Goal: Task Accomplishment & Management: Manage account settings

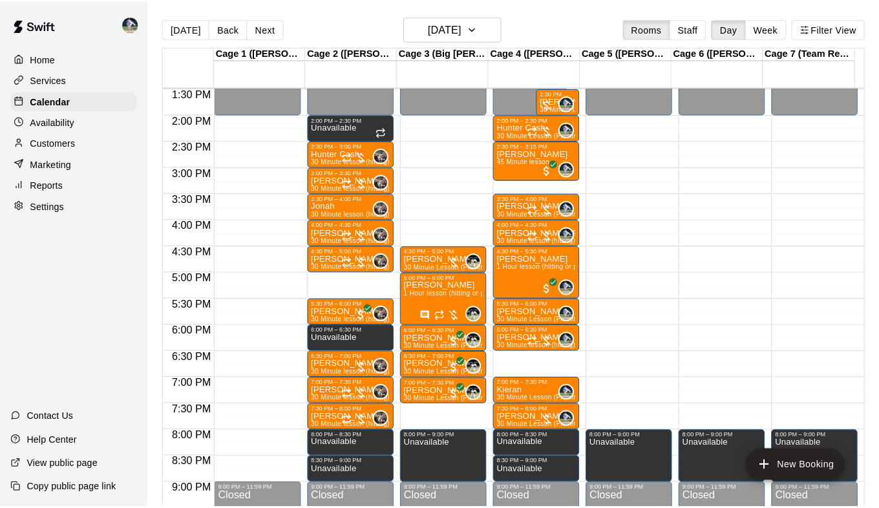
scroll to position [697, 0]
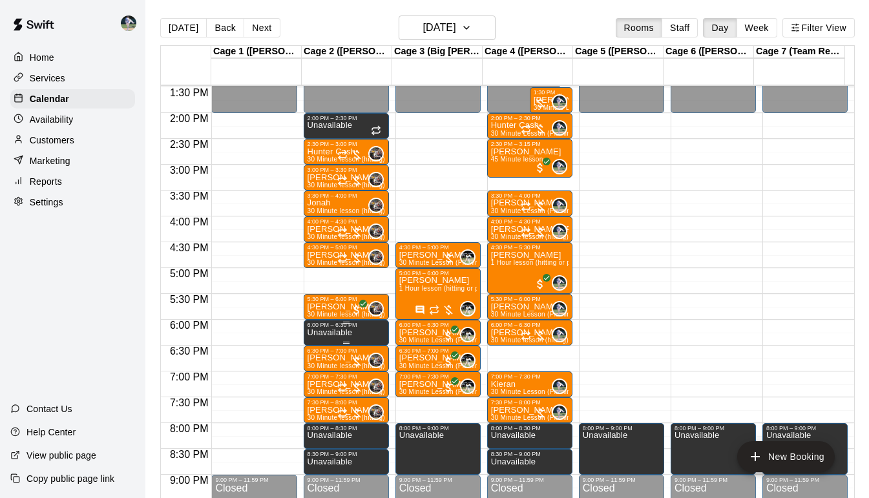
click at [355, 328] on div "6:00 PM – 6:30 PM" at bounding box center [347, 325] width 78 height 6
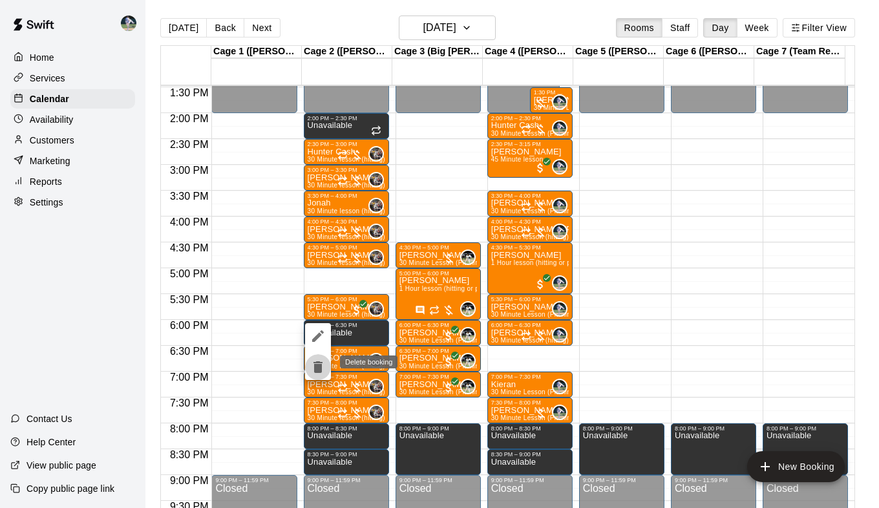
click at [318, 365] on icon "delete" at bounding box center [317, 367] width 9 height 12
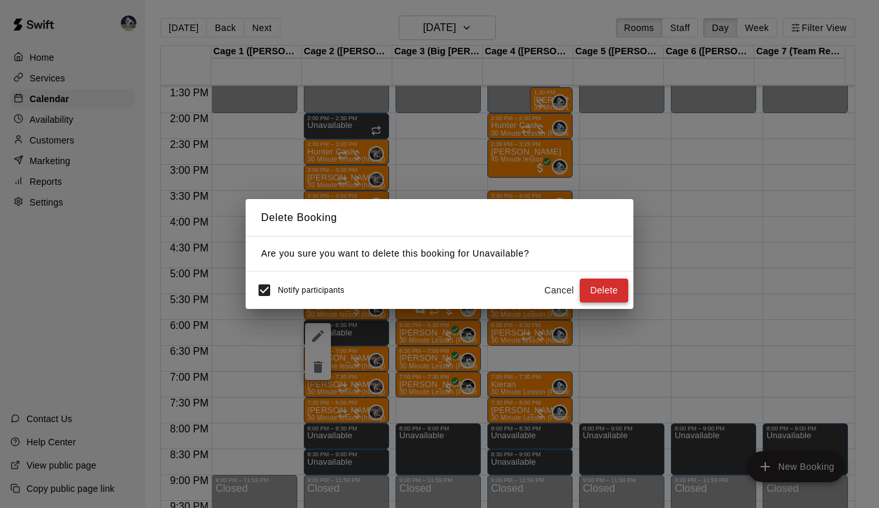
click at [603, 290] on button "Delete" at bounding box center [604, 291] width 48 height 24
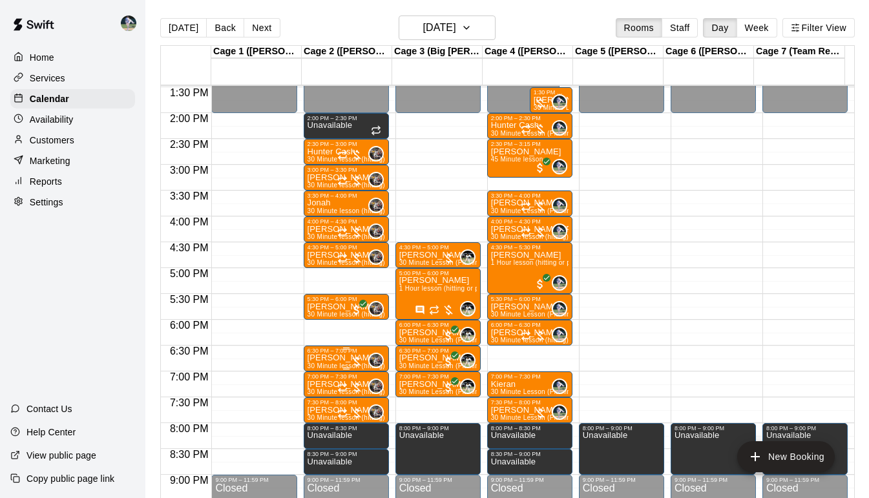
click at [359, 326] on div "12:00 AM – 2:00 PM Closed 2:00 PM – 2:30 PM Unavailable 2:30 PM – 3:00 PM Hunte…" at bounding box center [346, 9] width 85 height 1241
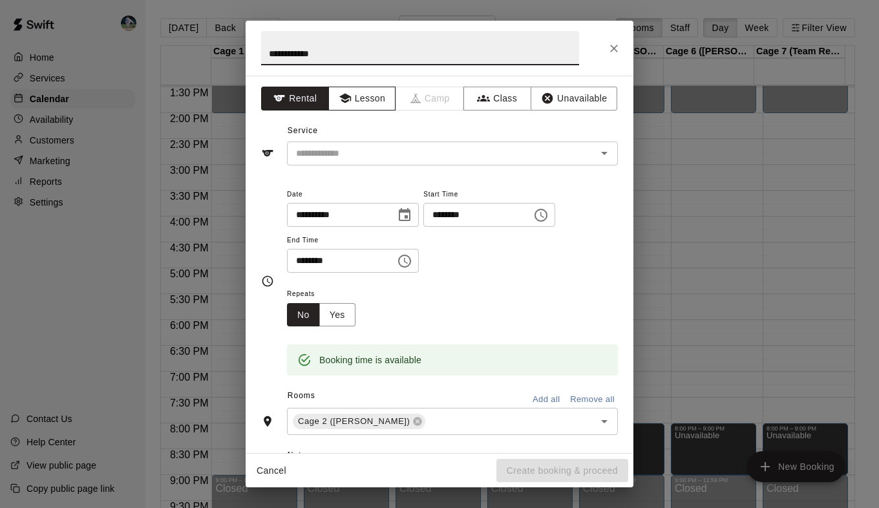
type input "**********"
click at [358, 93] on button "Lesson" at bounding box center [362, 99] width 68 height 24
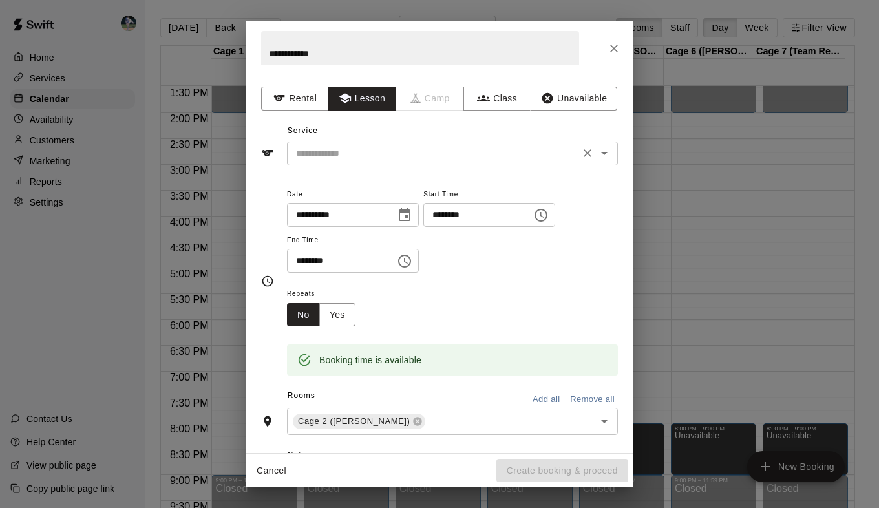
click at [370, 160] on input "text" at bounding box center [433, 153] width 285 height 16
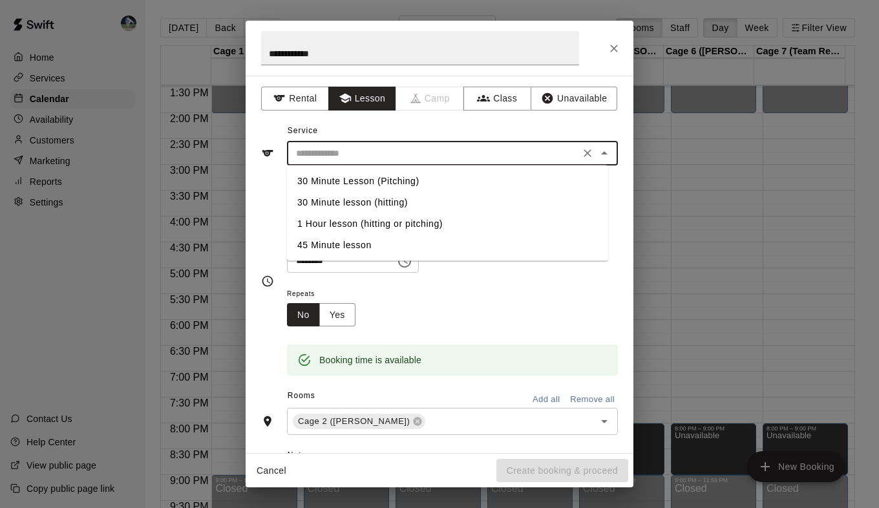
click at [377, 206] on li "30 Minute lesson (hitting)" at bounding box center [447, 202] width 321 height 21
type input "**********"
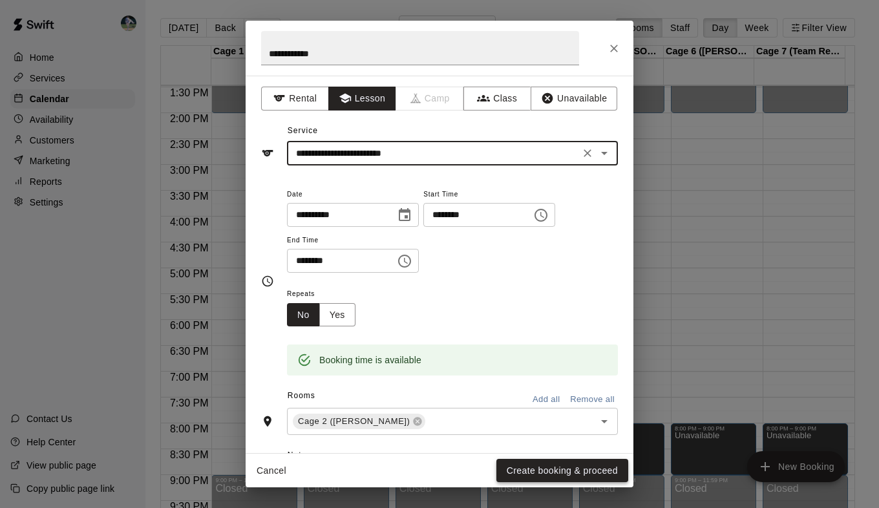
click at [516, 465] on button "Create booking & proceed" at bounding box center [562, 471] width 132 height 24
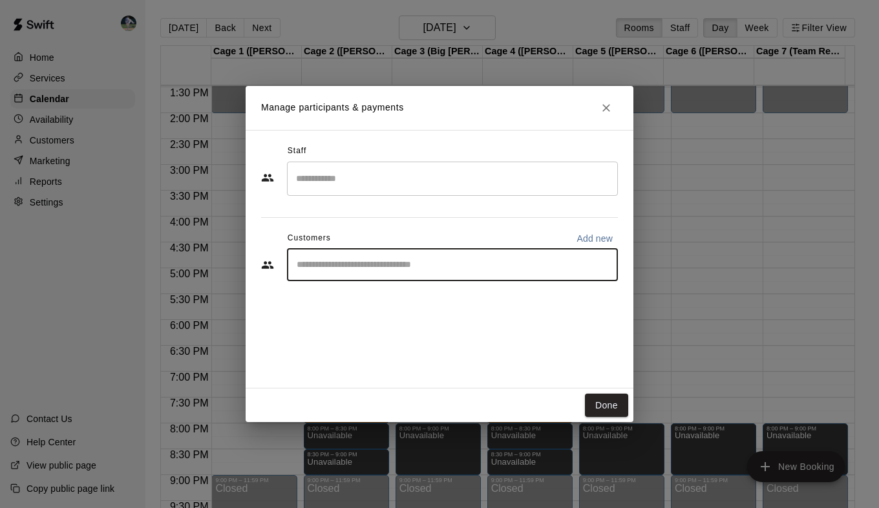
click at [403, 267] on input "Start typing to search customers..." at bounding box center [452, 265] width 319 height 13
type input "******"
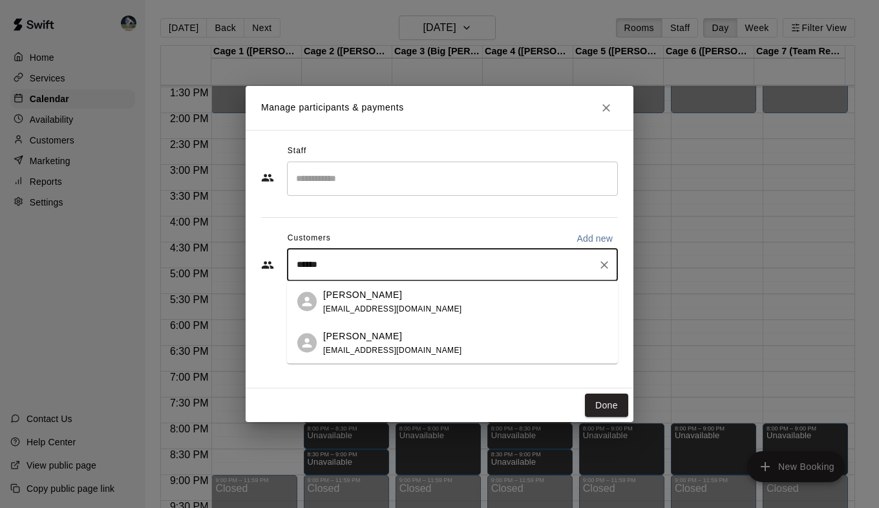
click at [414, 304] on div "[PERSON_NAME] [EMAIL_ADDRESS][DOMAIN_NAME]" at bounding box center [465, 302] width 284 height 28
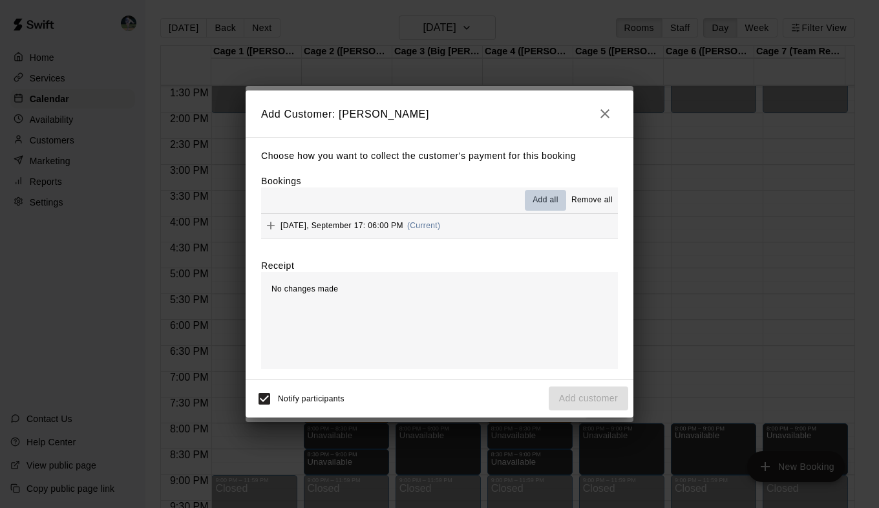
click at [546, 200] on span "Add all" at bounding box center [546, 200] width 26 height 13
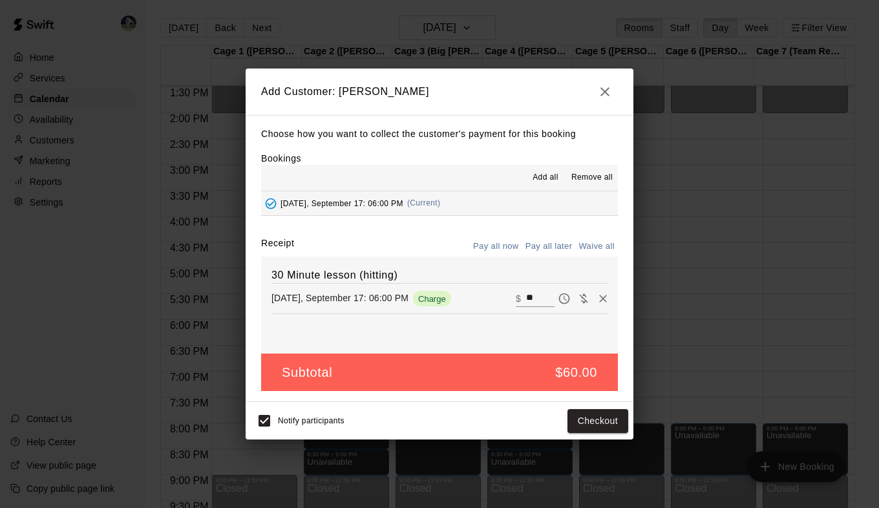
click at [533, 299] on input "**" at bounding box center [540, 298] width 28 height 17
click at [556, 241] on button "Pay all later" at bounding box center [549, 247] width 54 height 20
click at [576, 424] on button "Add customer" at bounding box center [588, 421] width 79 height 24
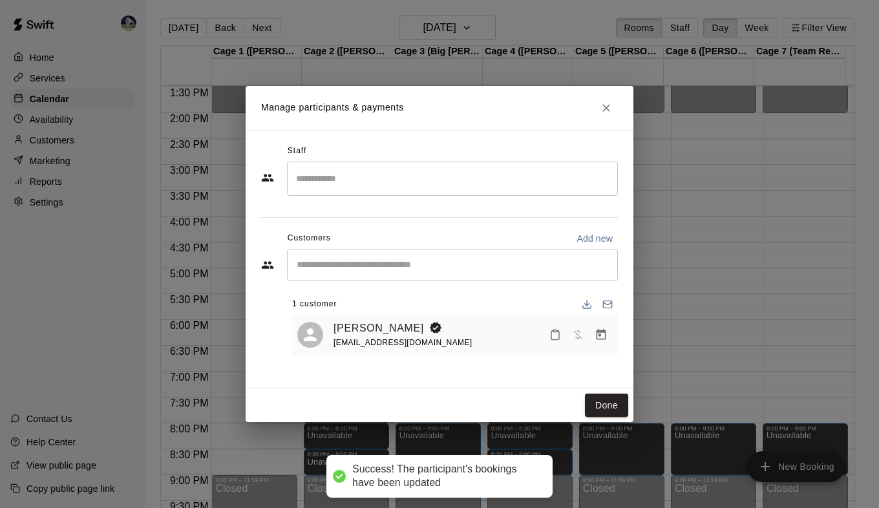
click at [401, 176] on input "Search staff" at bounding box center [452, 178] width 319 height 23
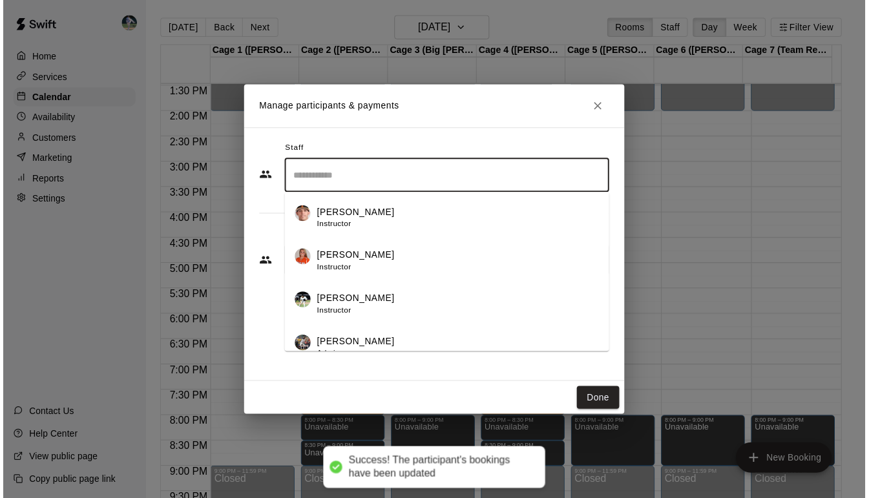
scroll to position [57, 0]
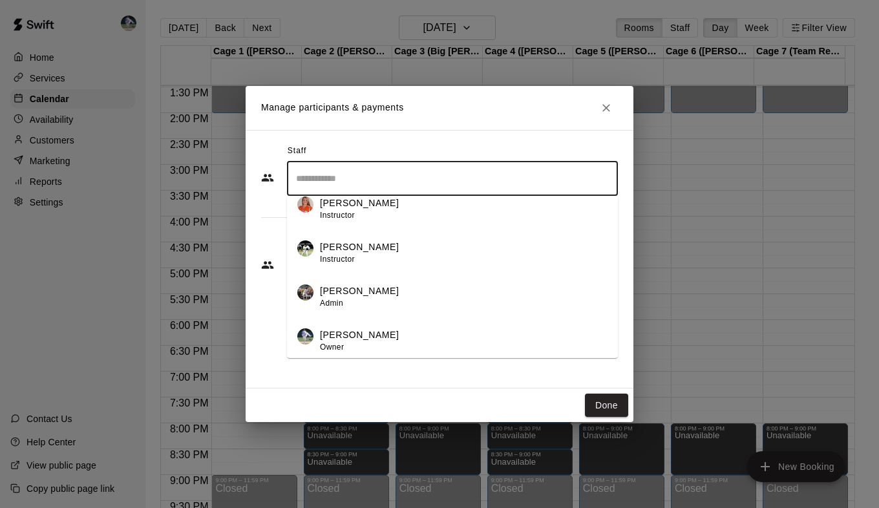
click at [407, 343] on div "[PERSON_NAME] Owner" at bounding box center [464, 340] width 288 height 25
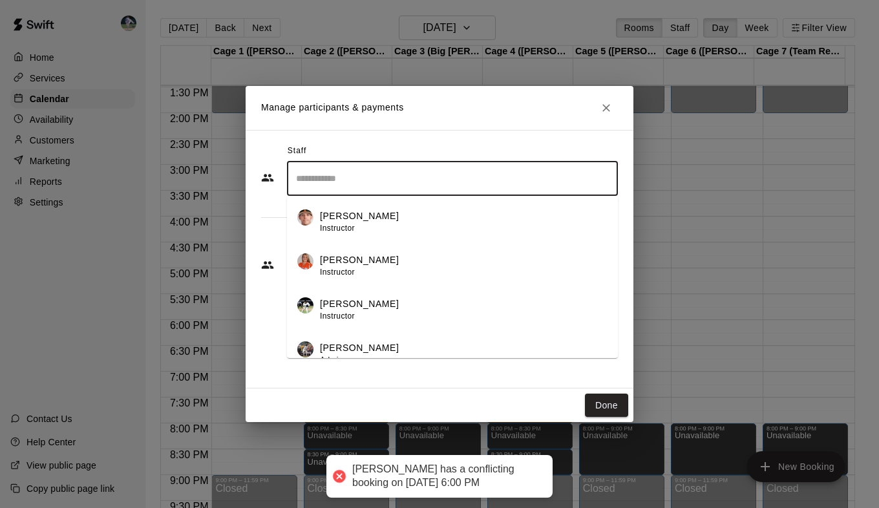
click at [350, 174] on input "Search staff" at bounding box center [452, 178] width 319 height 23
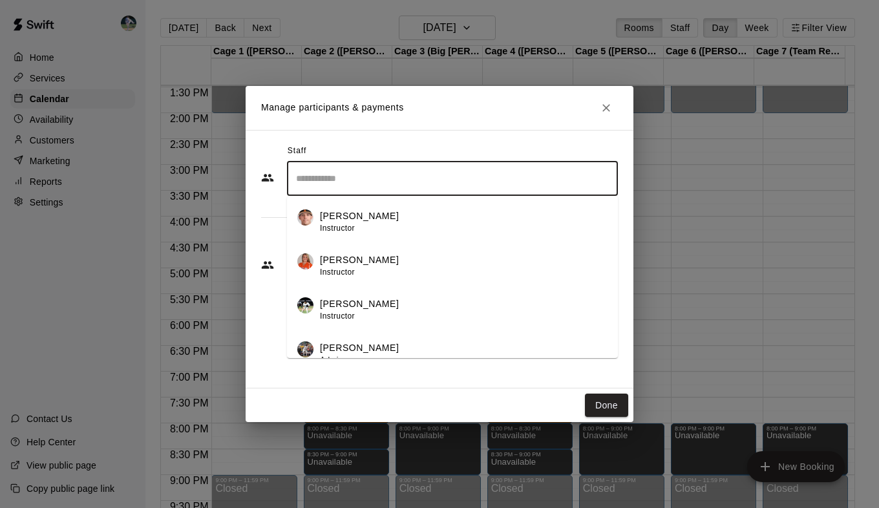
click at [350, 339] on li "[PERSON_NAME] Admin" at bounding box center [452, 350] width 331 height 44
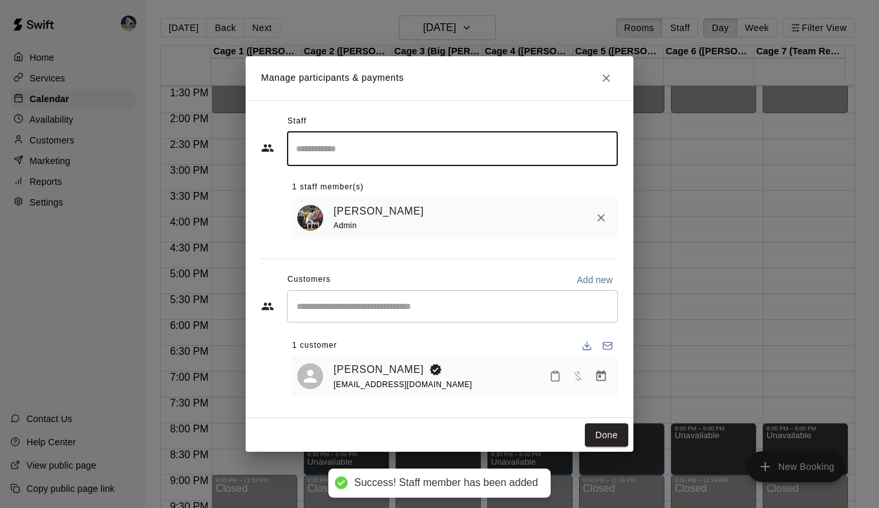
click at [609, 440] on button "Done" at bounding box center [606, 435] width 43 height 24
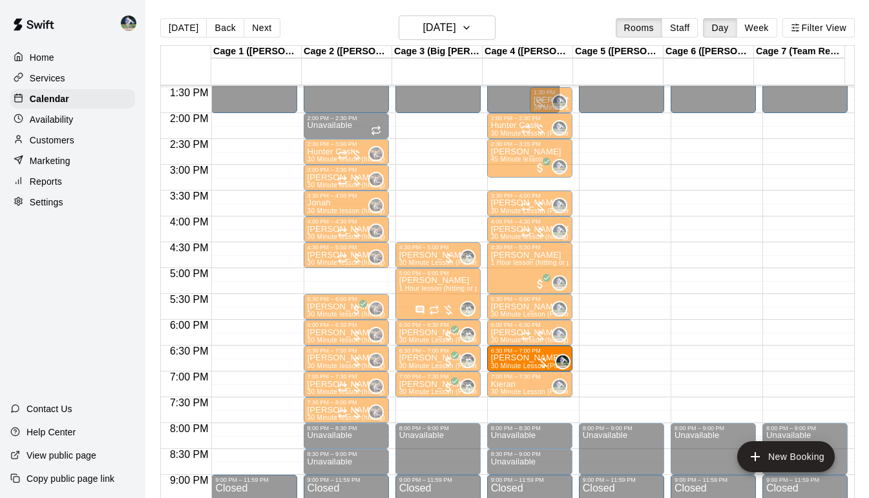
drag, startPoint x: 518, startPoint y: 407, endPoint x: 516, endPoint y: 361, distance: 45.3
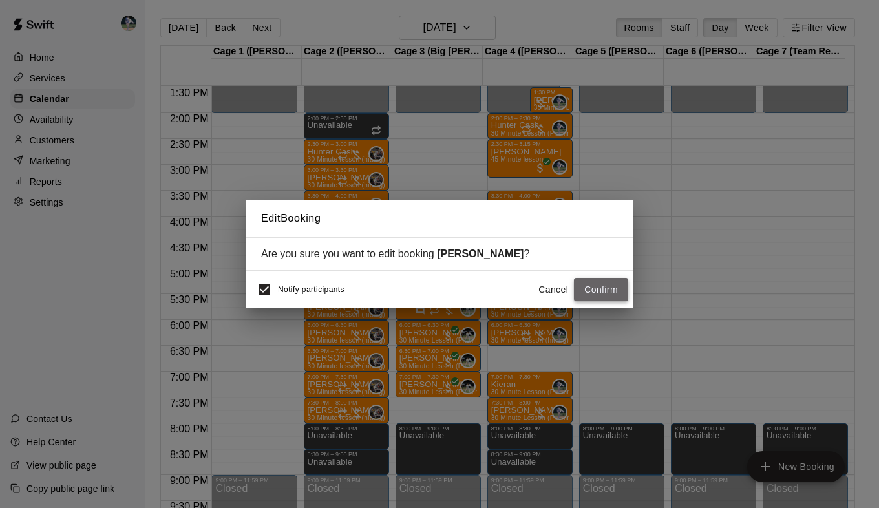
click at [582, 292] on button "Confirm" at bounding box center [601, 290] width 54 height 24
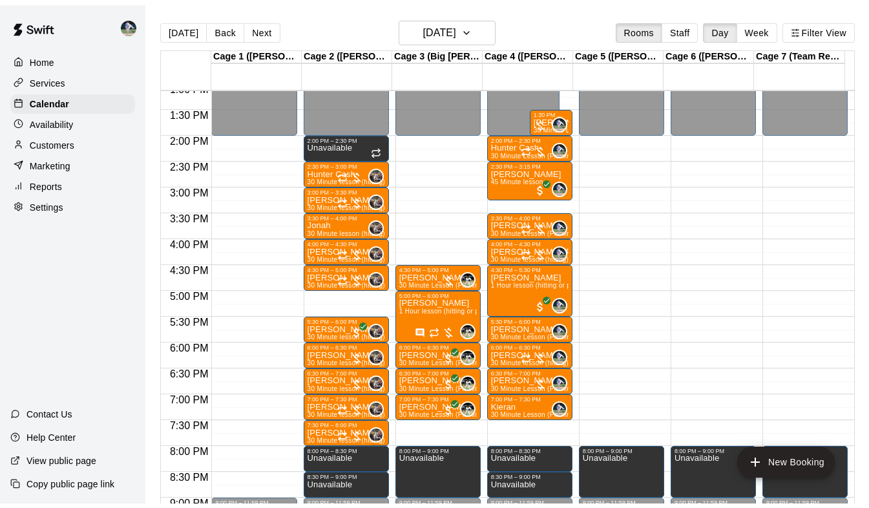
scroll to position [678, 0]
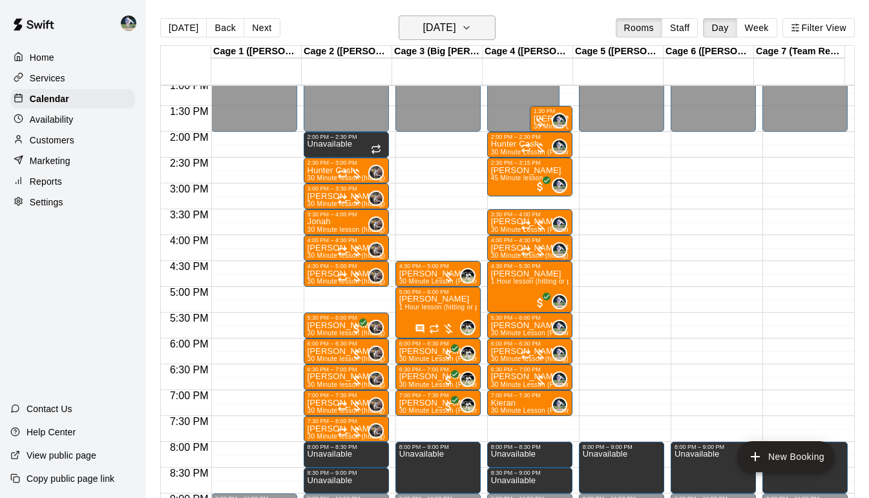
click at [496, 36] on button "[DATE]" at bounding box center [447, 28] width 97 height 25
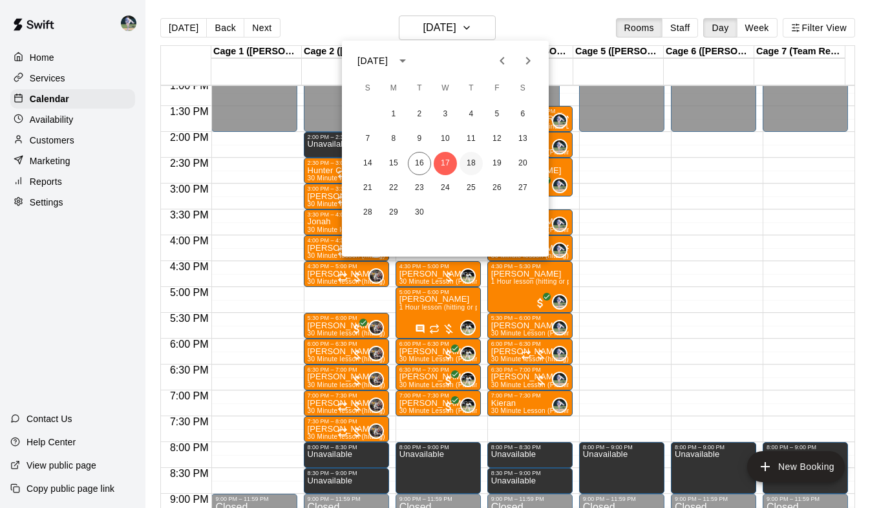
click at [477, 162] on button "18" at bounding box center [471, 163] width 23 height 23
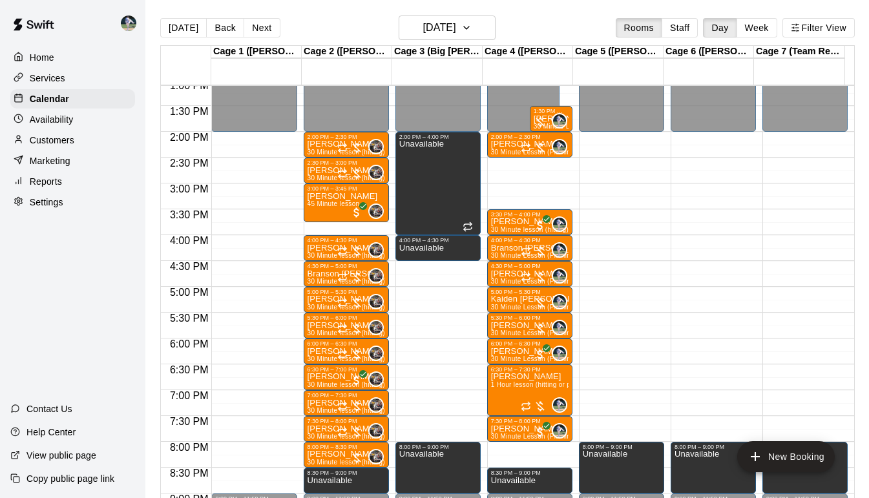
click at [471, 43] on div "[DATE] Back [DATE][DATE] Rooms Staff Day Week Filter View" at bounding box center [507, 31] width 695 height 30
click at [499, 34] on div "[DATE] Back [DATE][DATE] Rooms Staff Day Week Filter View" at bounding box center [507, 31] width 695 height 30
click at [472, 32] on icon "button" at bounding box center [466, 28] width 10 height 16
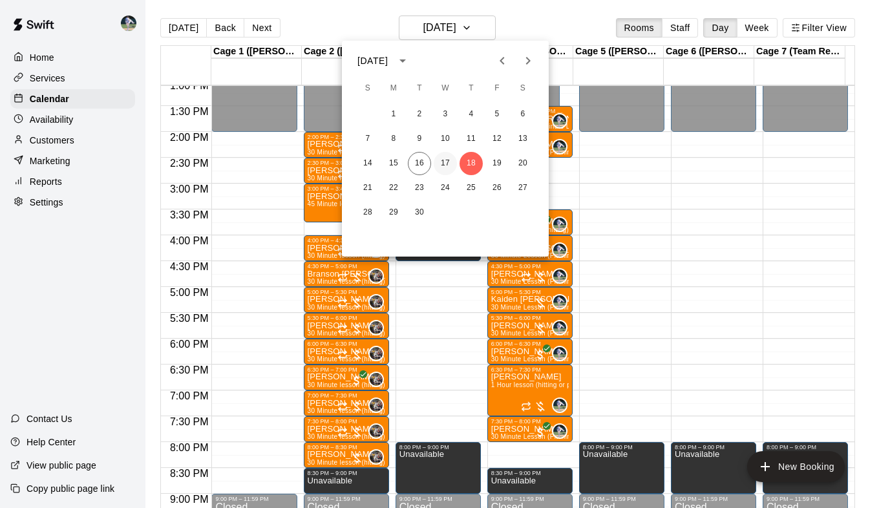
click at [442, 164] on button "17" at bounding box center [445, 163] width 23 height 23
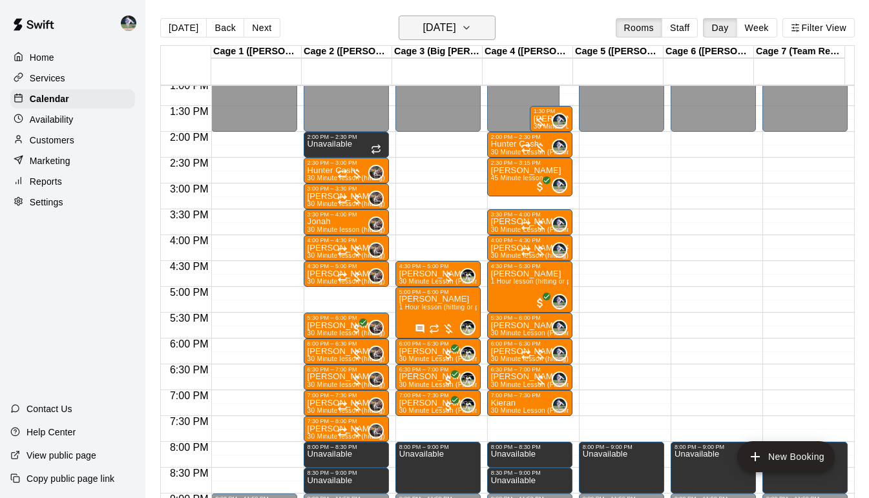
click at [472, 26] on icon "button" at bounding box center [466, 28] width 10 height 16
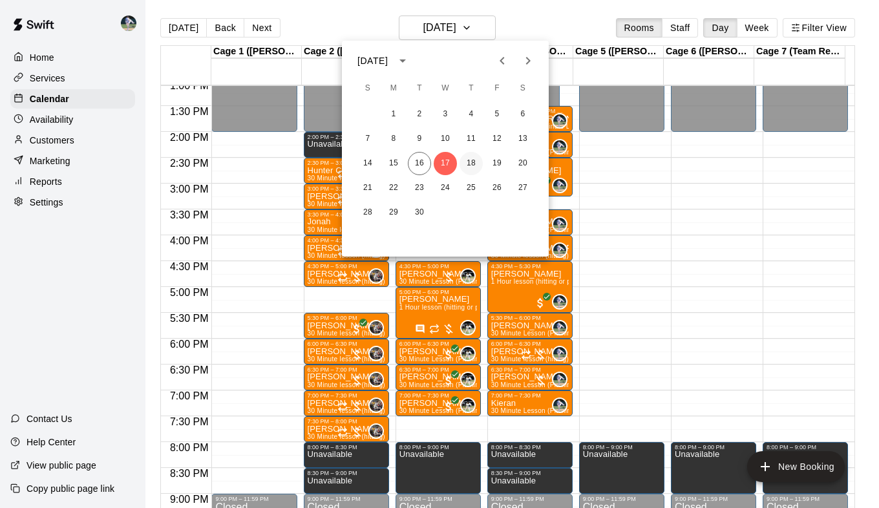
click at [470, 160] on button "18" at bounding box center [471, 163] width 23 height 23
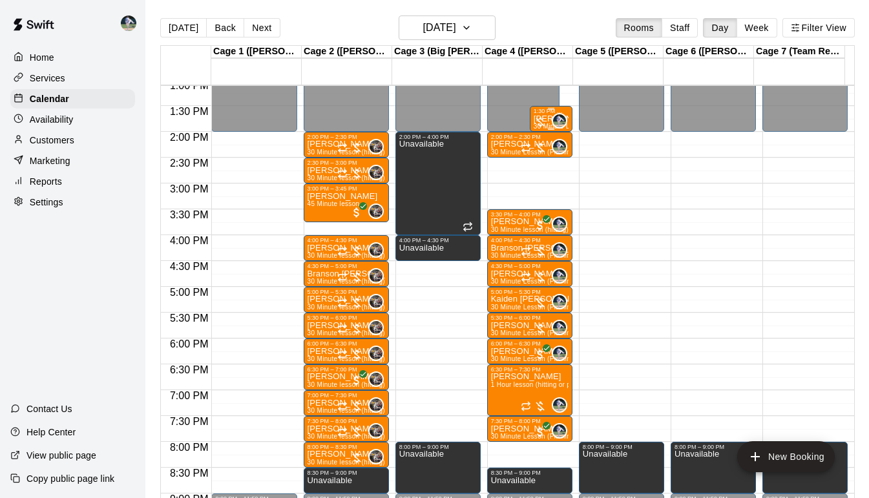
click at [539, 121] on div at bounding box center [534, 122] width 26 height 13
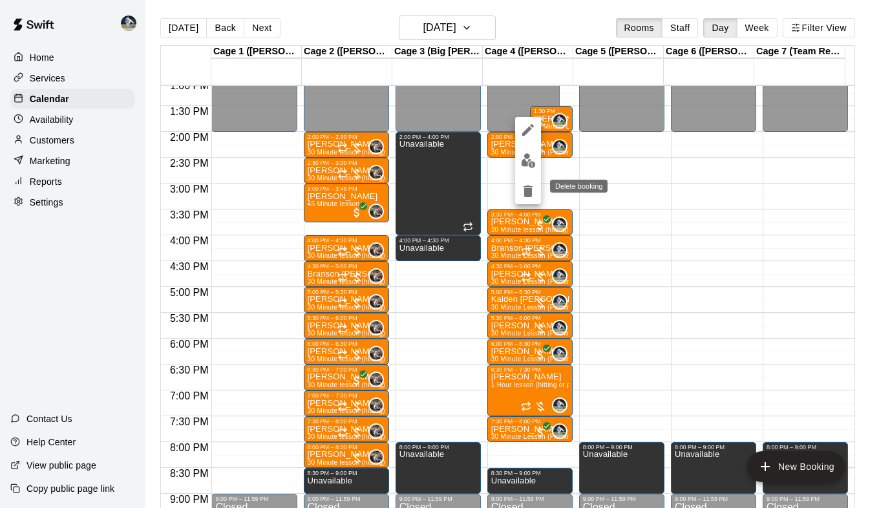
click at [527, 193] on icon "delete" at bounding box center [527, 191] width 9 height 12
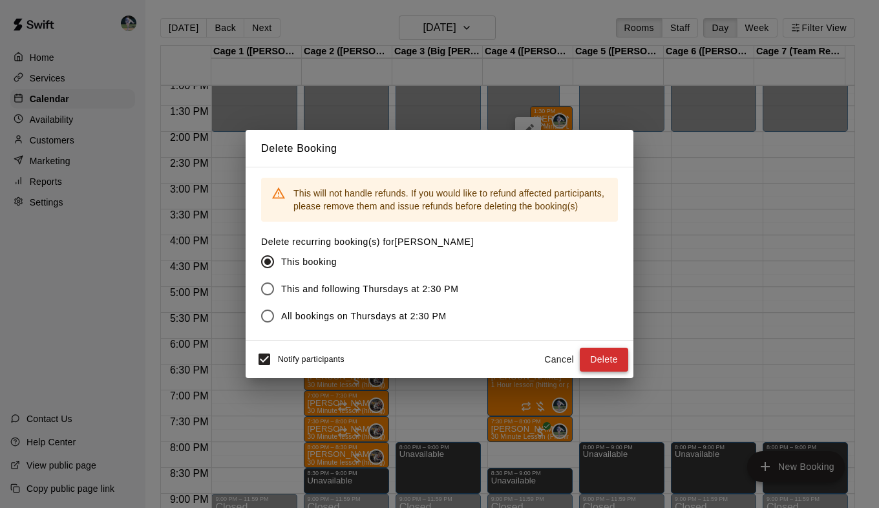
click at [604, 361] on button "Delete" at bounding box center [604, 360] width 48 height 24
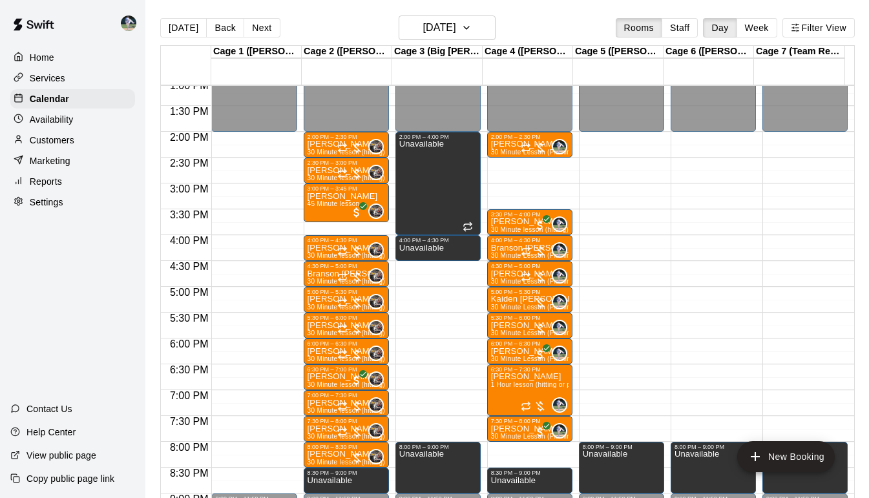
click at [63, 147] on p "Customers" at bounding box center [52, 140] width 45 height 13
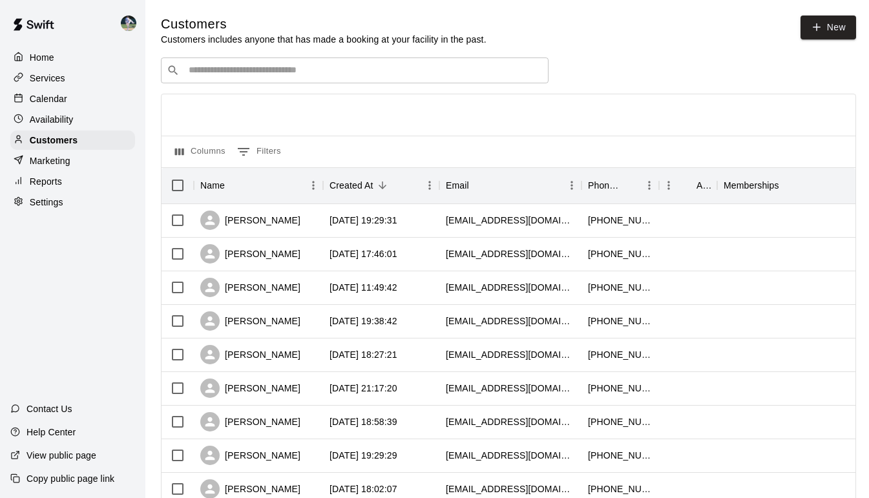
click at [240, 72] on input "Search customers by name or email" at bounding box center [364, 70] width 358 height 13
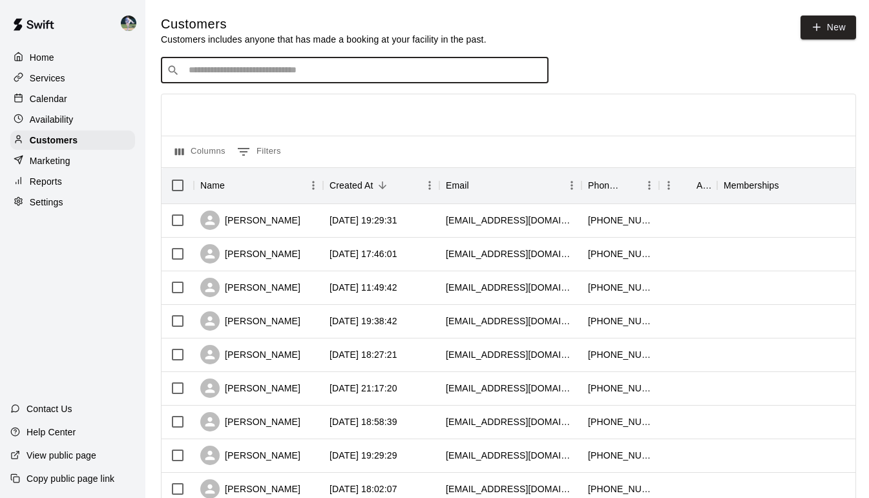
type input "*"
type input "****"
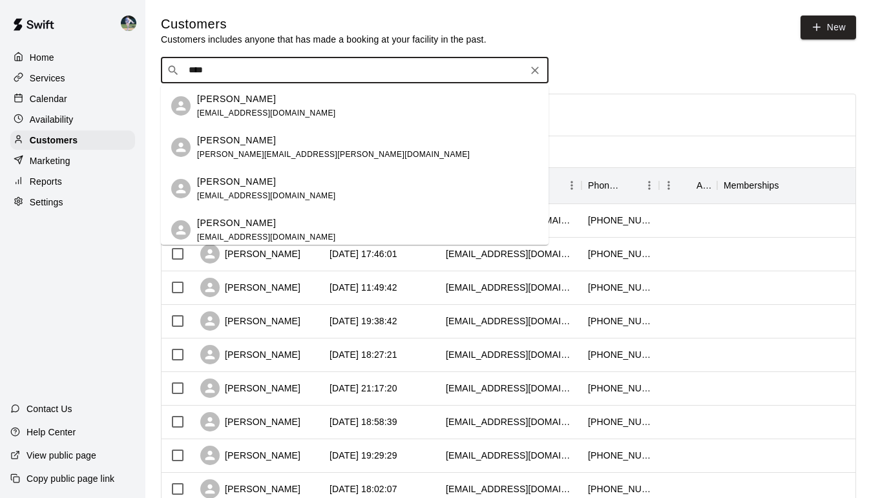
click at [246, 102] on p "[PERSON_NAME]" at bounding box center [236, 99] width 79 height 14
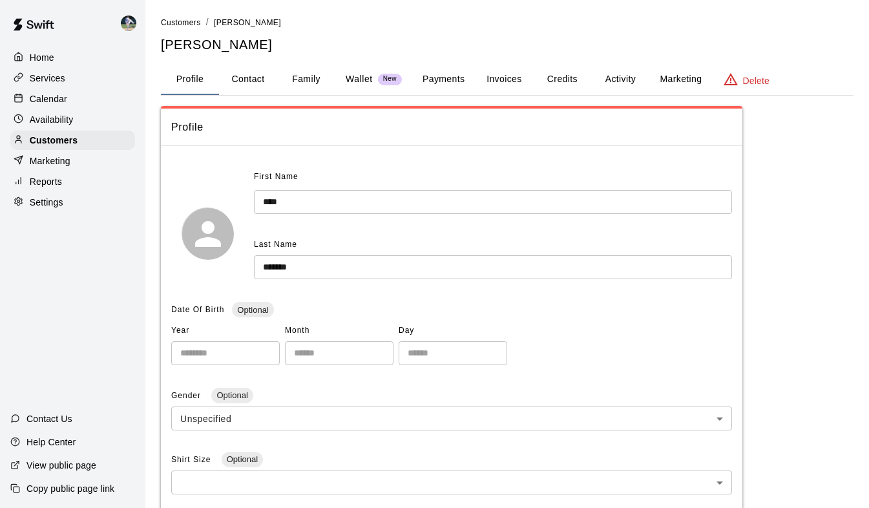
click at [248, 87] on button "Contact" at bounding box center [248, 79] width 58 height 31
select select "**"
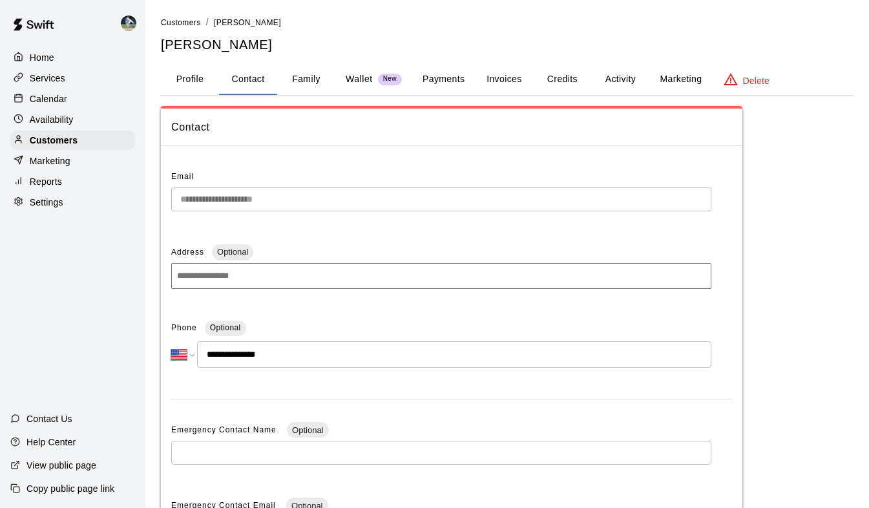
click at [52, 103] on p "Calendar" at bounding box center [48, 98] width 37 height 13
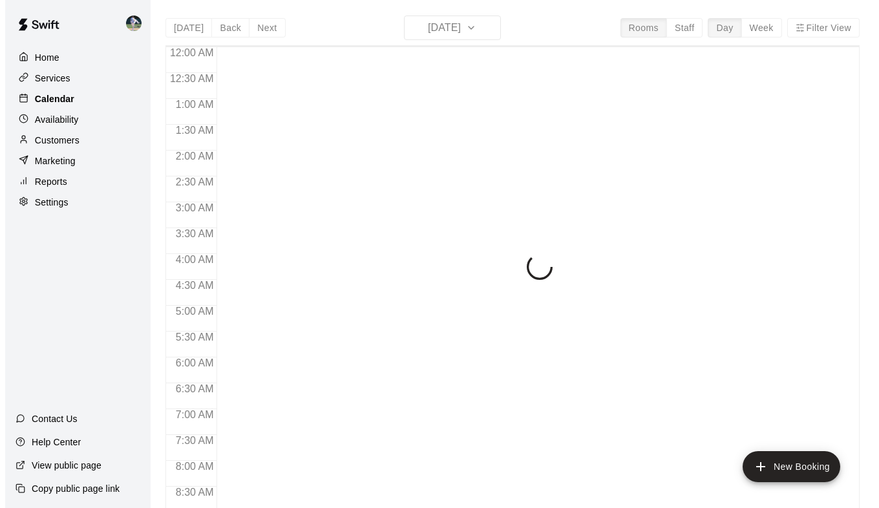
scroll to position [658, 0]
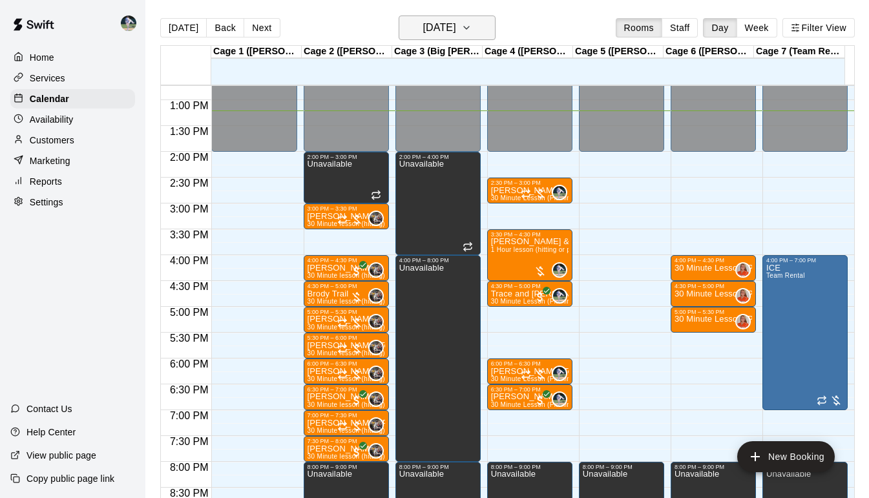
click at [472, 22] on icon "button" at bounding box center [466, 28] width 10 height 16
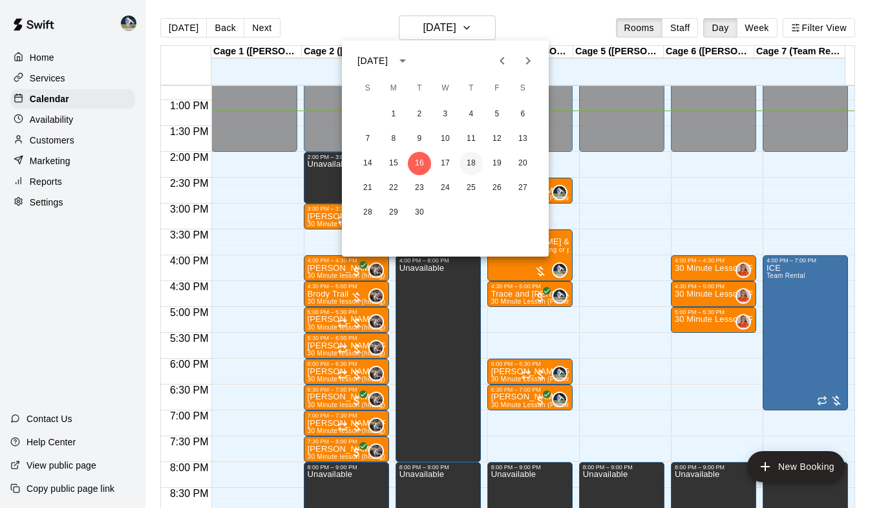
click at [470, 158] on button "18" at bounding box center [471, 163] width 23 height 23
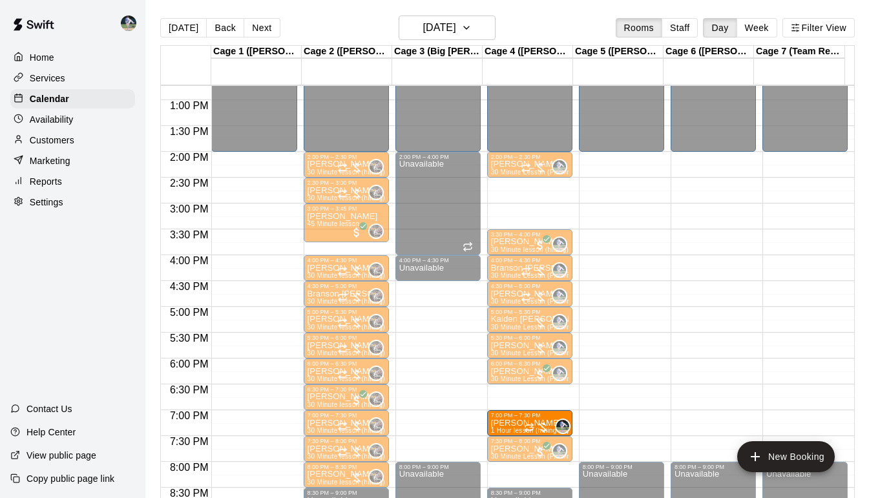
drag, startPoint x: 525, startPoint y: 388, endPoint x: 526, endPoint y: 414, distance: 26.5
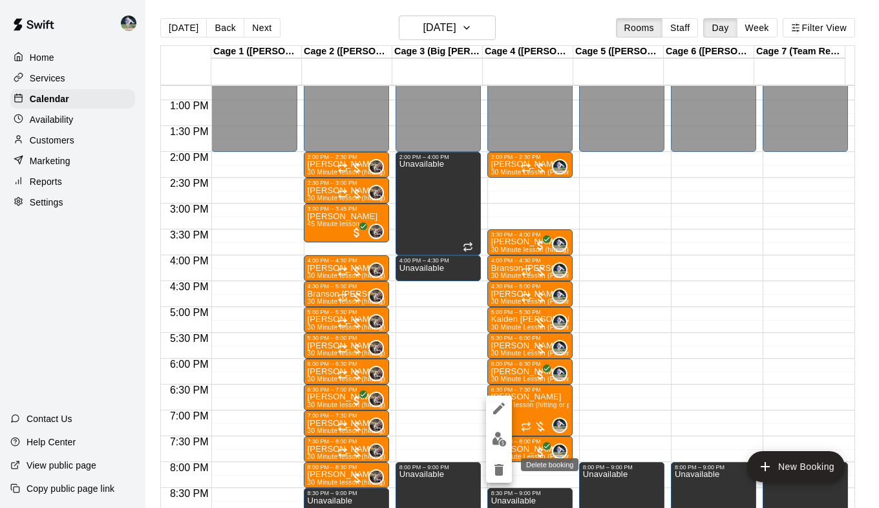
click at [500, 470] on icon "delete" at bounding box center [498, 470] width 9 height 12
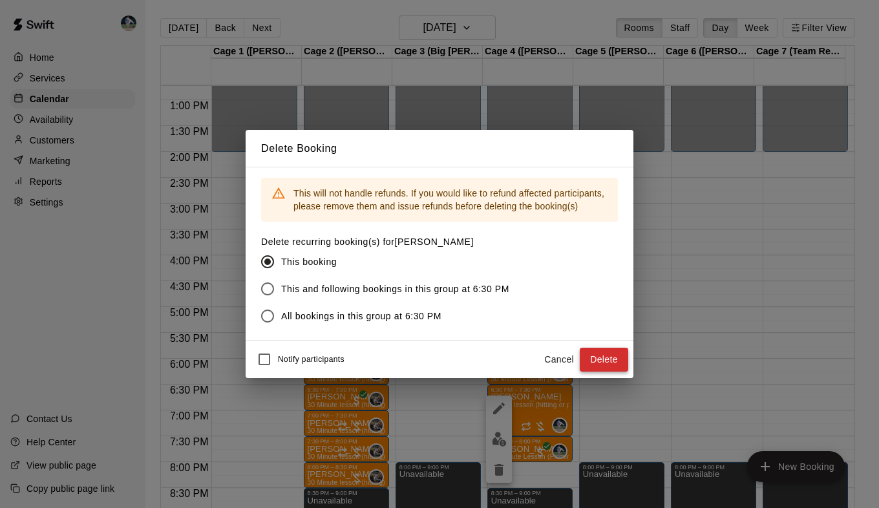
click at [604, 361] on button "Delete" at bounding box center [604, 360] width 48 height 24
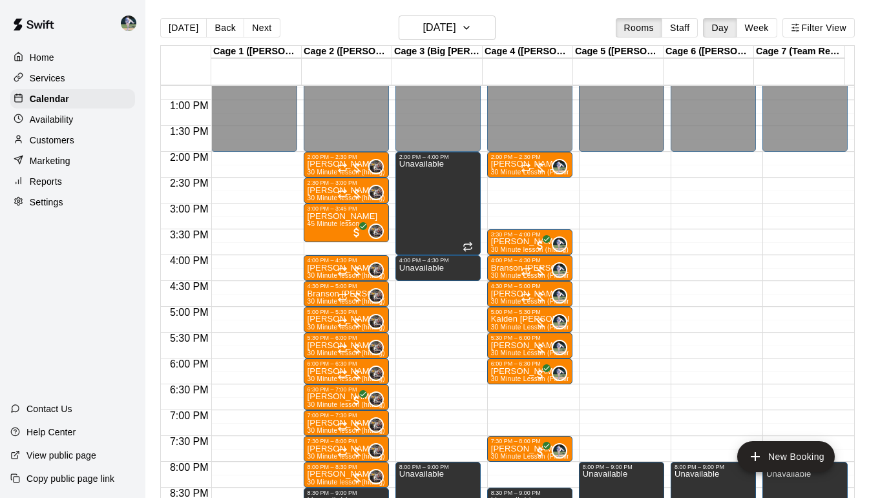
click at [508, 414] on div "12:00 AM – 2:00 PM Closed 2:00 PM – 2:30 PM [PERSON_NAME] 30 Minute Lesson (Pit…" at bounding box center [529, 48] width 85 height 1241
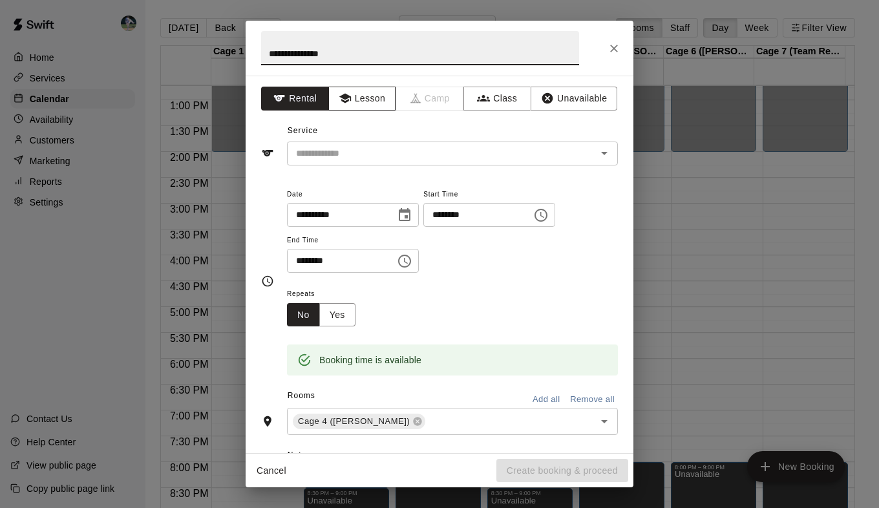
type input "**********"
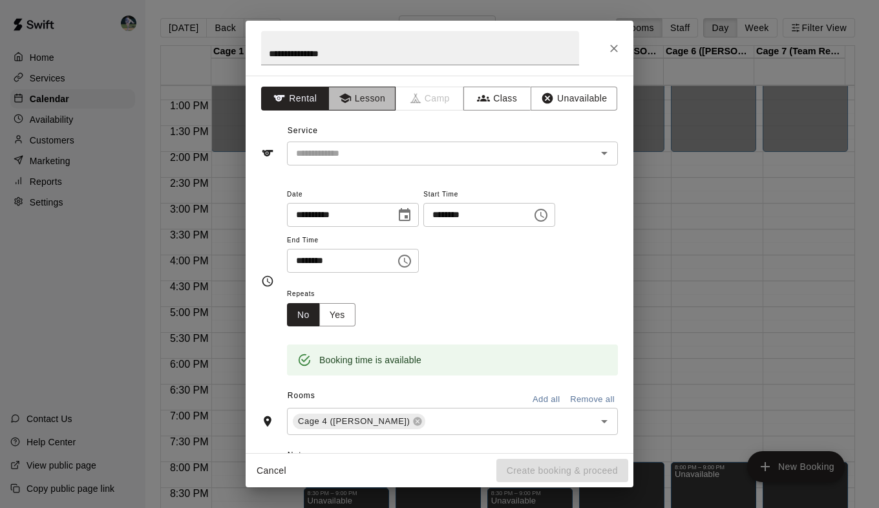
click at [352, 101] on button "Lesson" at bounding box center [362, 99] width 68 height 24
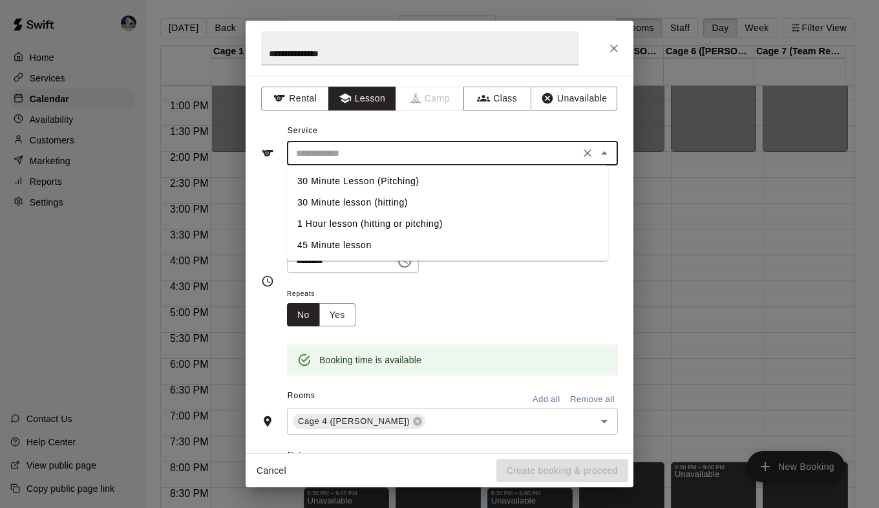
click at [369, 151] on input "text" at bounding box center [433, 153] width 285 height 16
click at [383, 200] on li "30 Minute lesson (hitting)" at bounding box center [447, 202] width 321 height 21
type input "**********"
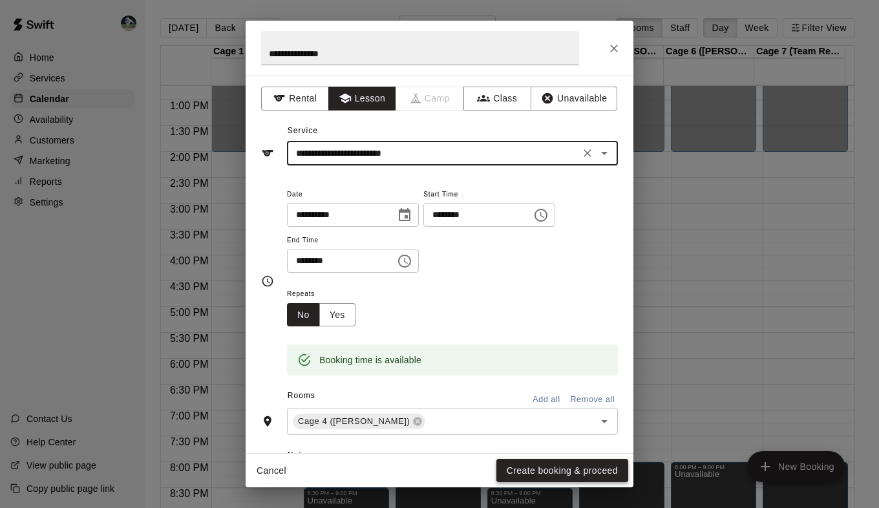
click at [538, 464] on button "Create booking & proceed" at bounding box center [562, 471] width 132 height 24
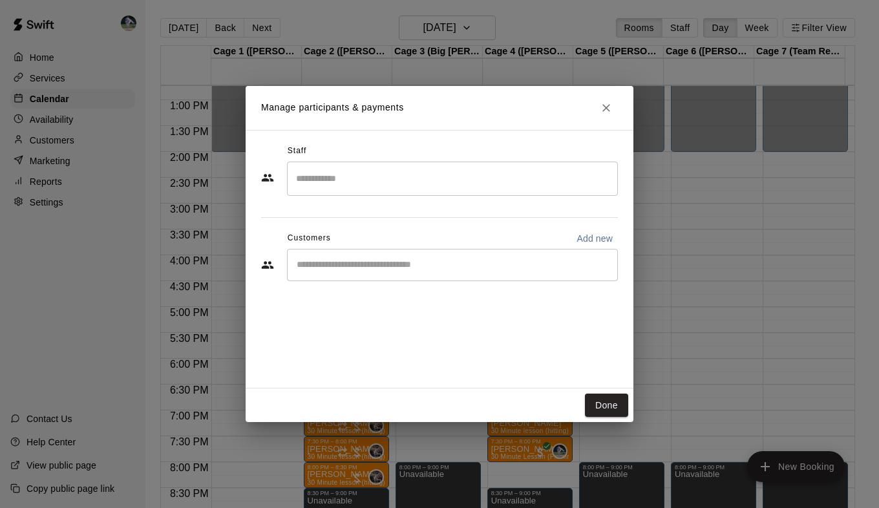
click at [403, 255] on div "​" at bounding box center [452, 265] width 331 height 32
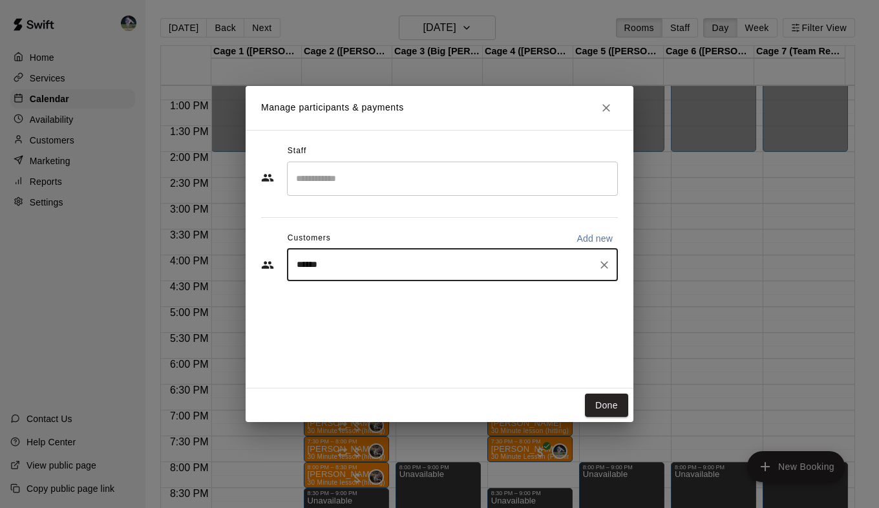
type input "*******"
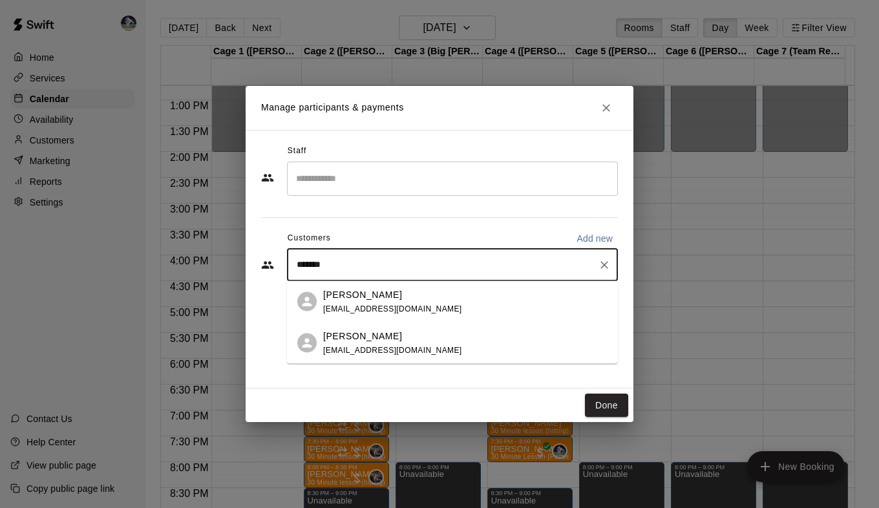
click at [372, 300] on p "[PERSON_NAME]" at bounding box center [362, 295] width 79 height 14
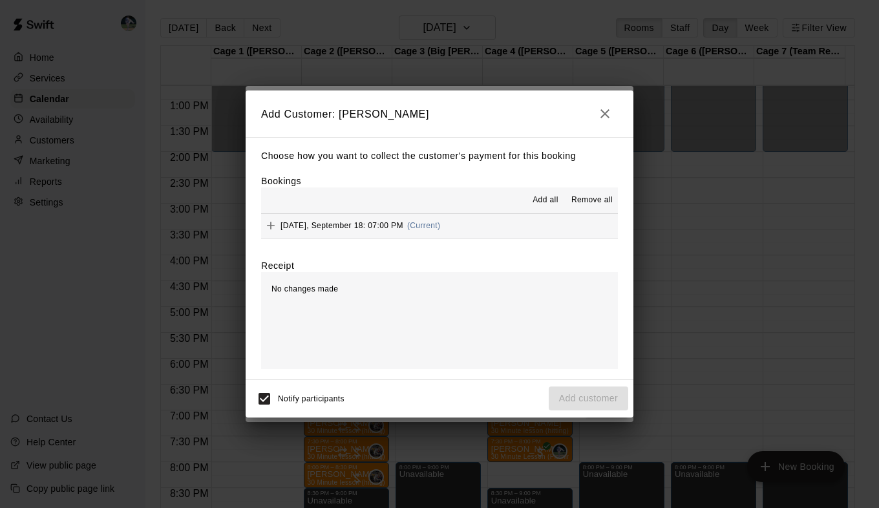
click at [551, 198] on span "Add all" at bounding box center [546, 200] width 26 height 13
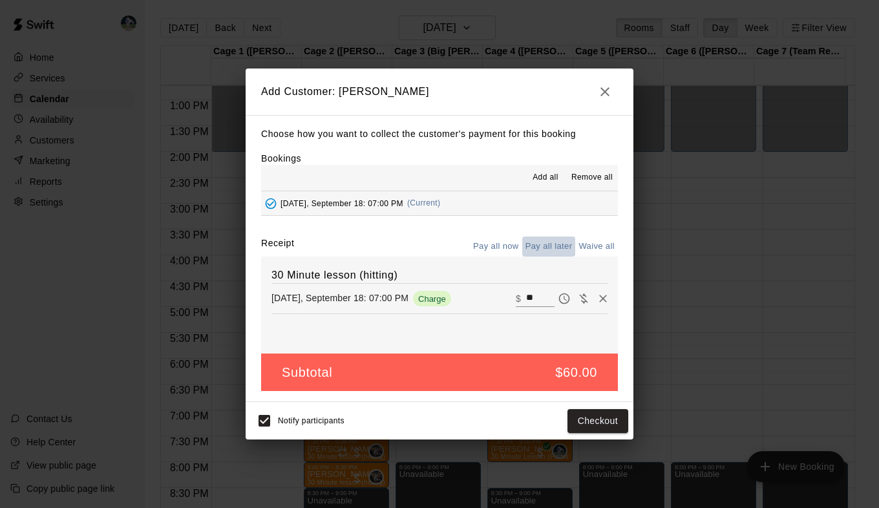
click at [545, 251] on button "Pay all later" at bounding box center [549, 247] width 54 height 20
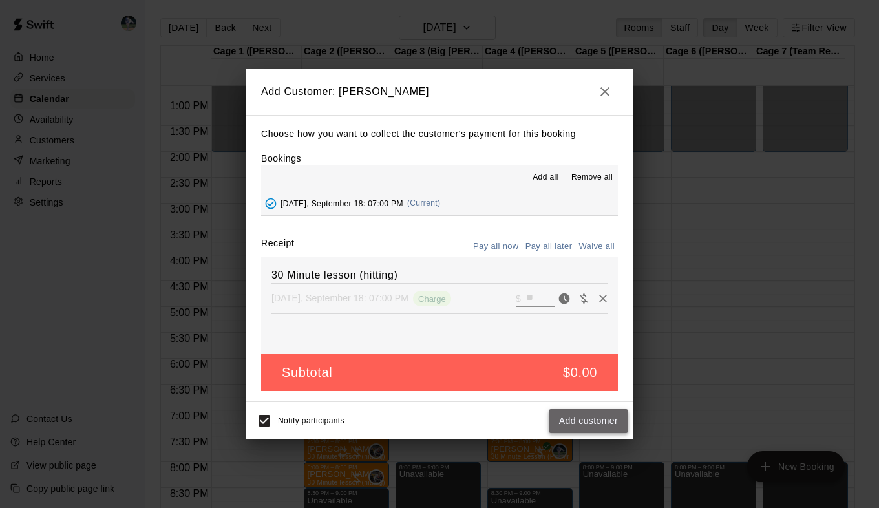
click at [589, 425] on button "Add customer" at bounding box center [588, 421] width 79 height 24
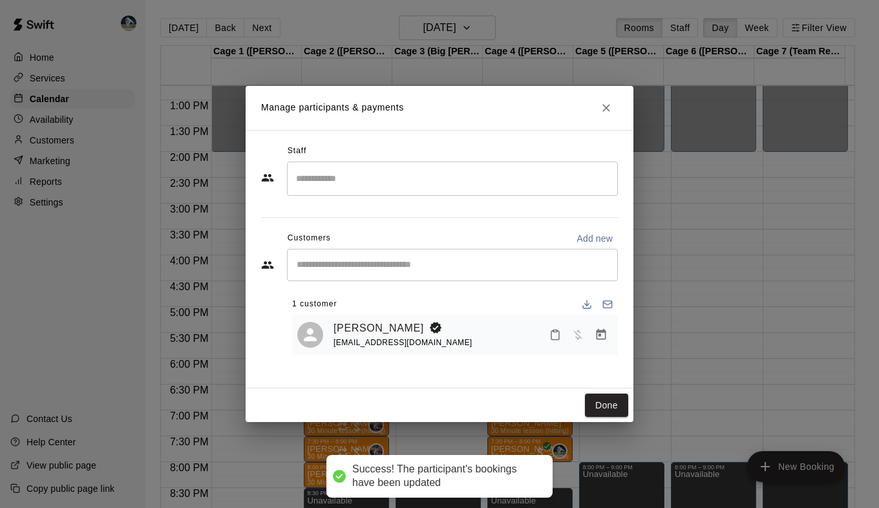
click at [365, 169] on input "Search staff" at bounding box center [452, 178] width 319 height 23
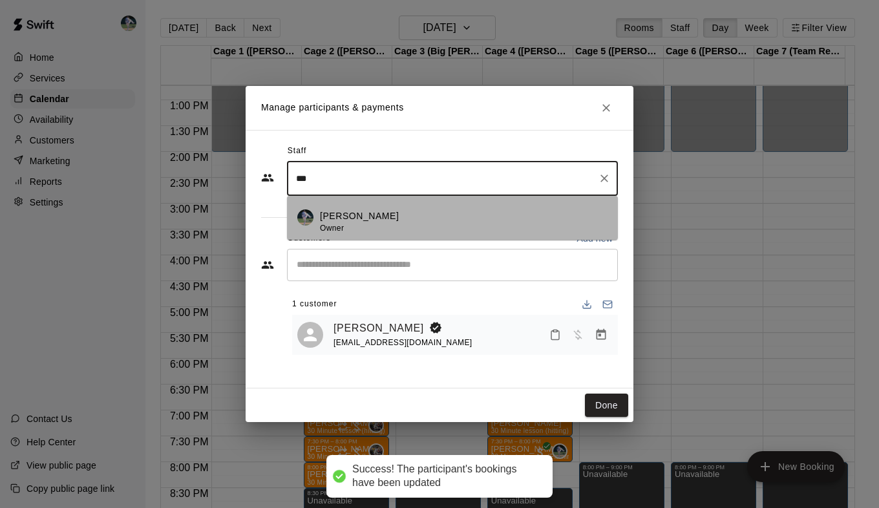
click at [347, 221] on p "[PERSON_NAME]" at bounding box center [359, 216] width 79 height 14
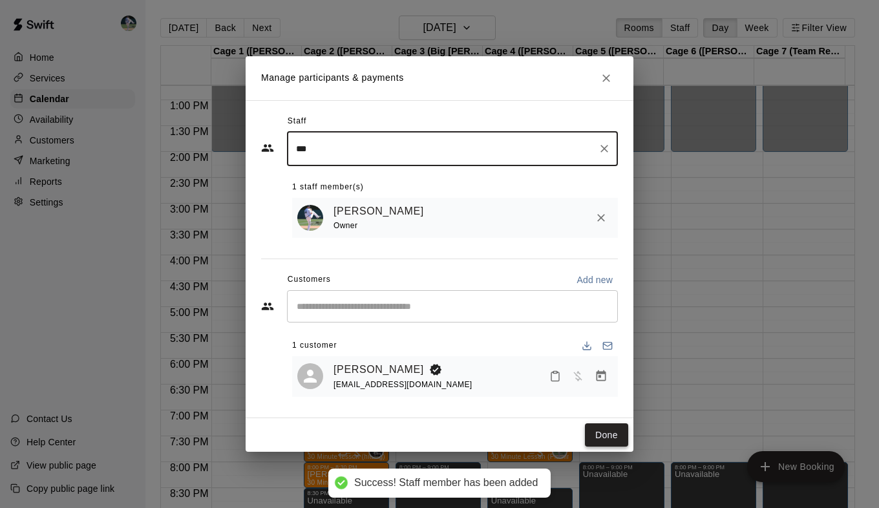
type input "***"
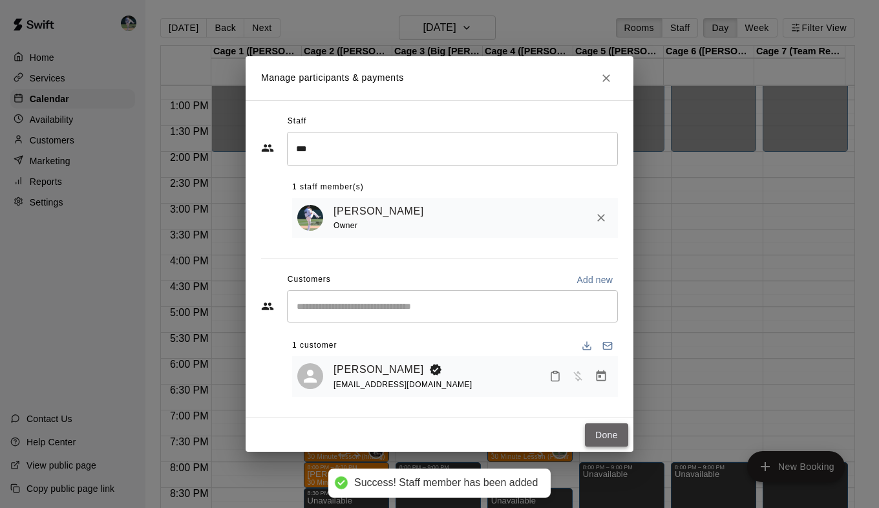
click at [612, 436] on button "Done" at bounding box center [606, 435] width 43 height 24
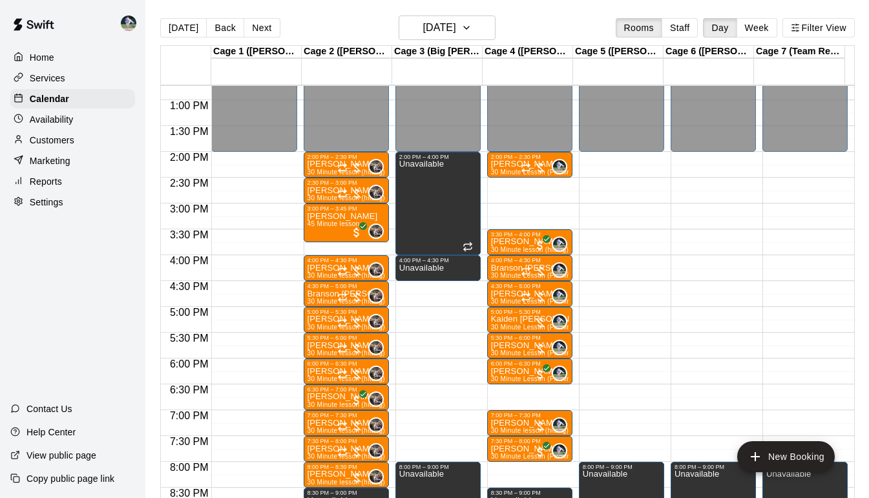
click at [516, 389] on div "12:00 AM – 2:00 PM Closed 2:00 PM – 2:30 PM [PERSON_NAME] 30 Minute Lesson (Pit…" at bounding box center [529, 48] width 85 height 1241
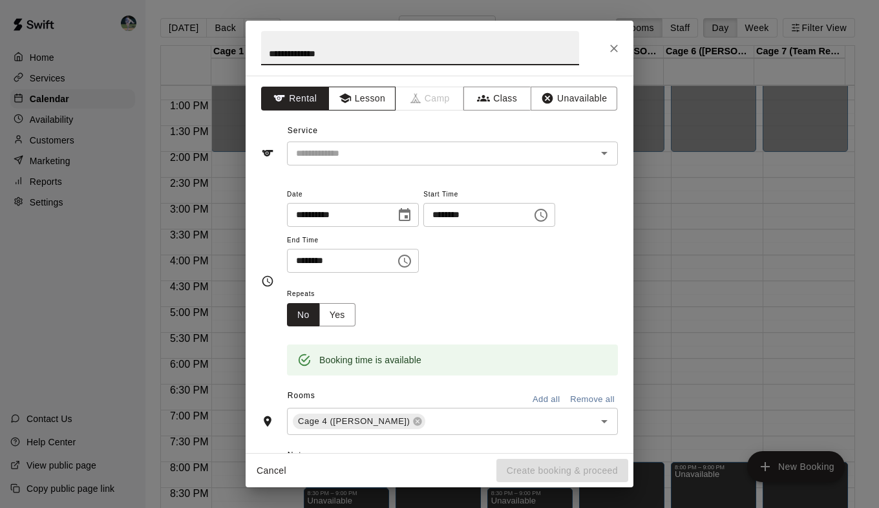
type input "**********"
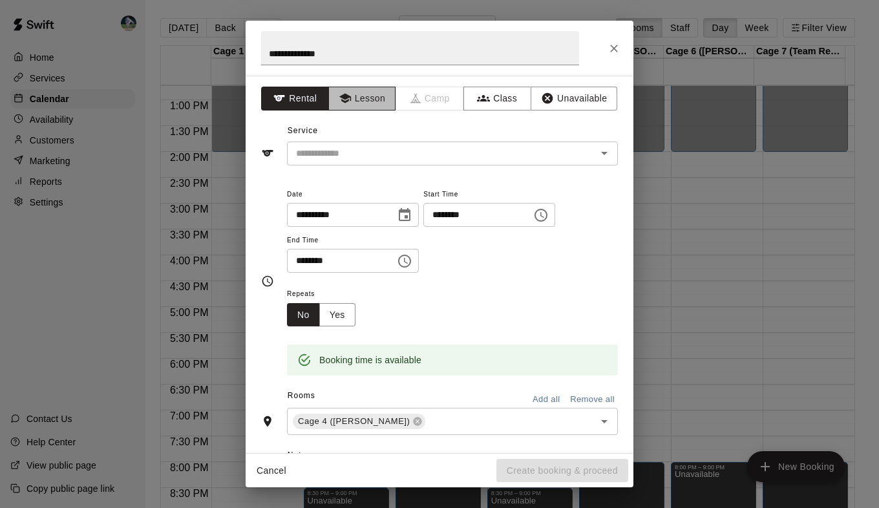
click at [363, 98] on button "Lesson" at bounding box center [362, 99] width 68 height 24
click at [375, 139] on div "Service ​" at bounding box center [439, 143] width 357 height 45
click at [377, 147] on input "text" at bounding box center [433, 153] width 285 height 16
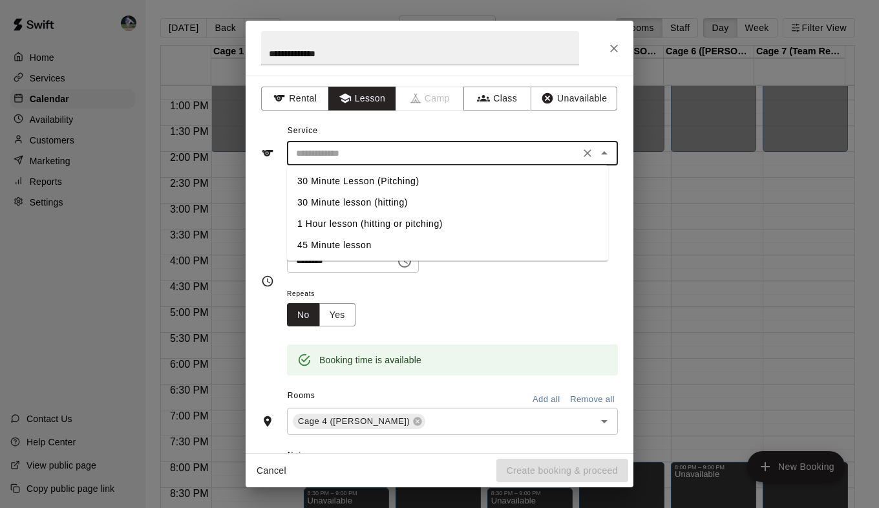
click at [379, 186] on li "30 Minute Lesson (Pitching)" at bounding box center [447, 181] width 321 height 21
type input "**********"
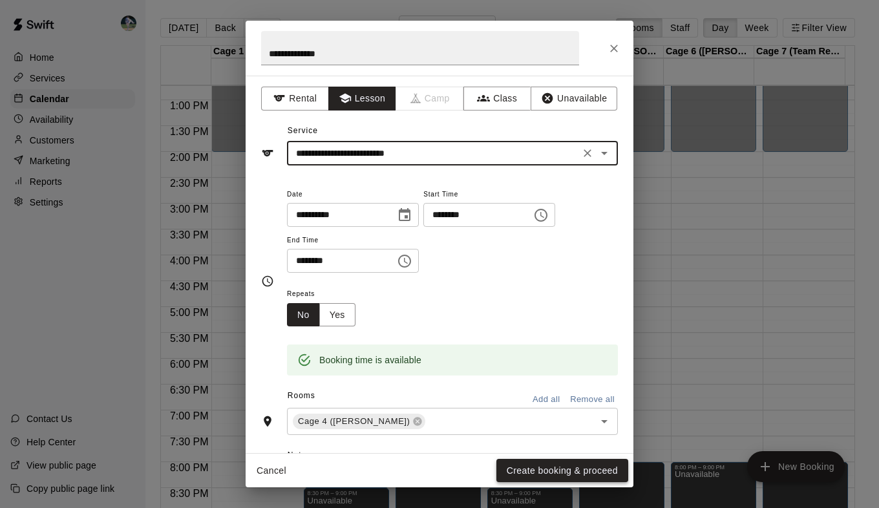
click at [552, 470] on button "Create booking & proceed" at bounding box center [562, 471] width 132 height 24
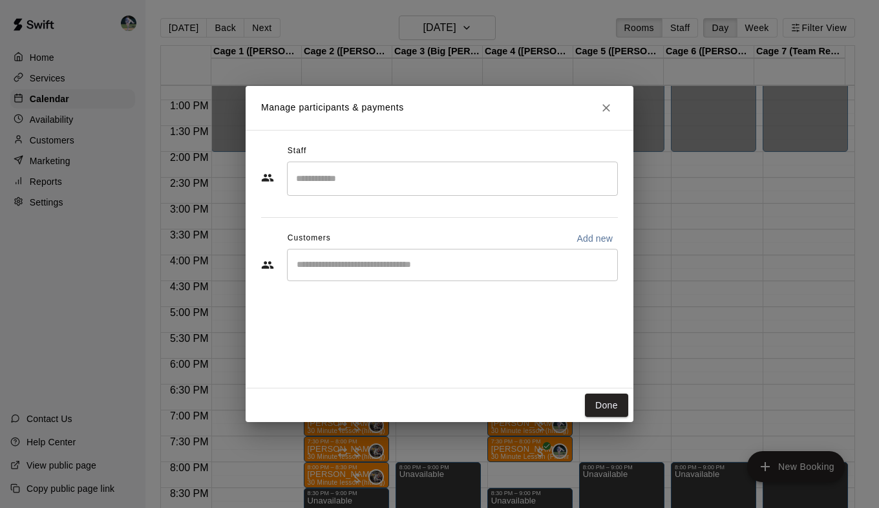
click at [337, 179] on input "Search staff" at bounding box center [452, 178] width 319 height 23
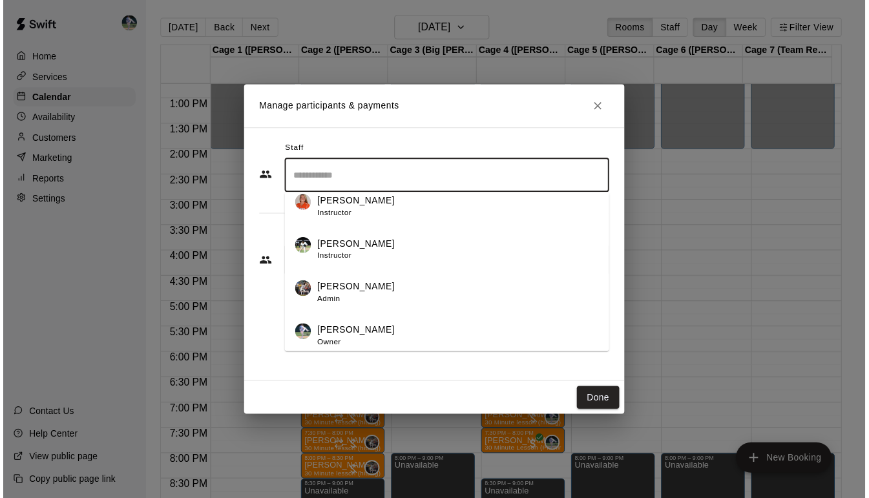
scroll to position [56, 0]
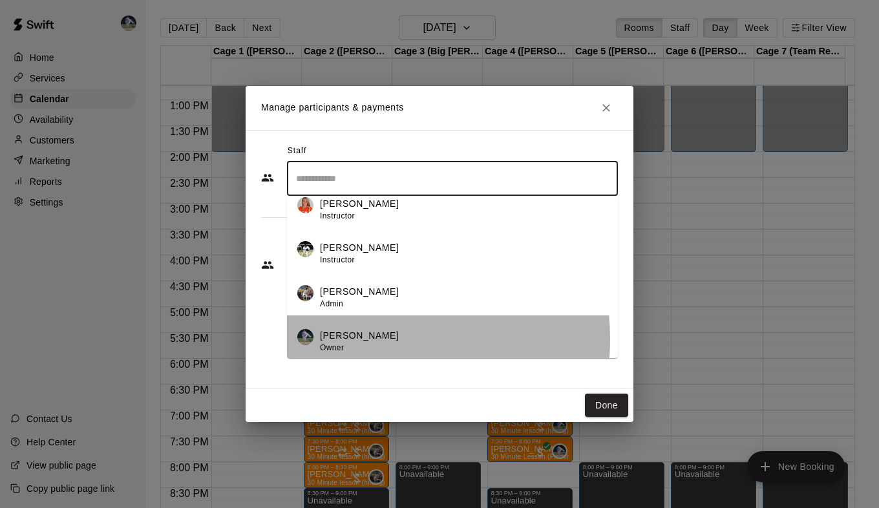
click at [370, 339] on div "[PERSON_NAME] Owner" at bounding box center [464, 341] width 288 height 25
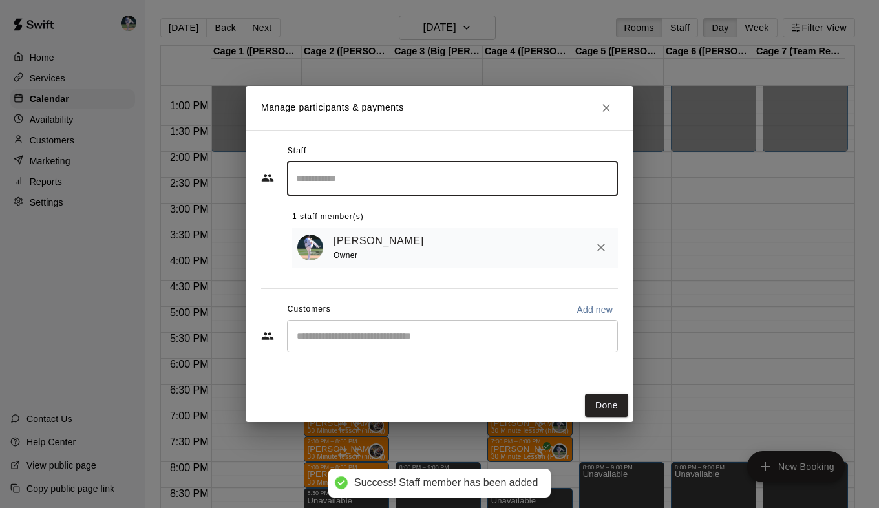
click at [417, 345] on div "​" at bounding box center [452, 336] width 331 height 32
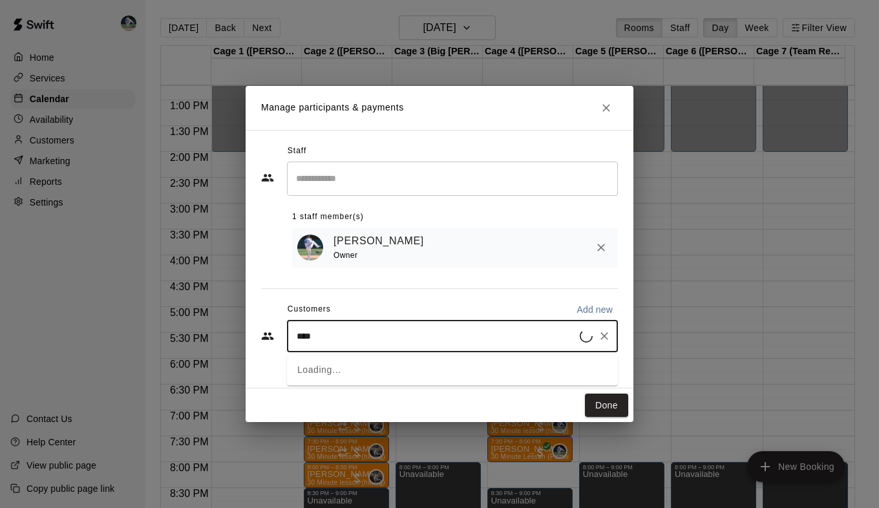
type input "*****"
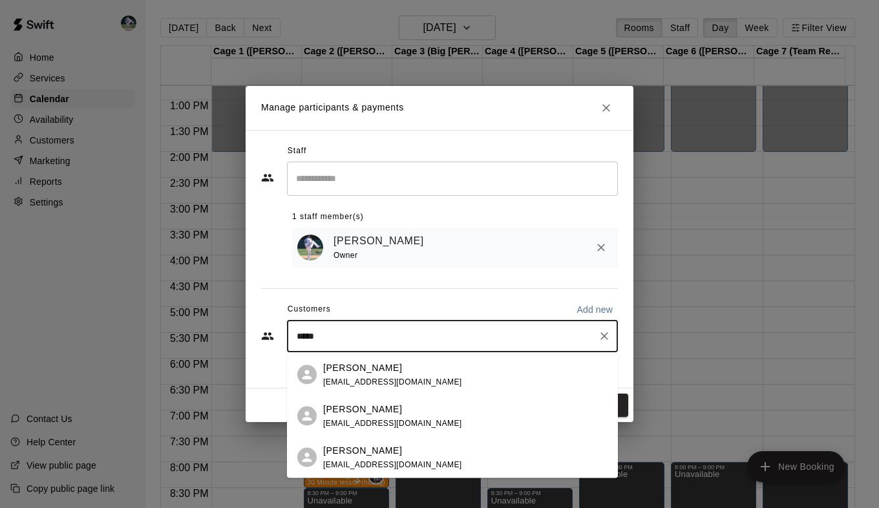
click at [385, 376] on div "[PERSON_NAME] [EMAIL_ADDRESS][DOMAIN_NAME]" at bounding box center [392, 375] width 139 height 28
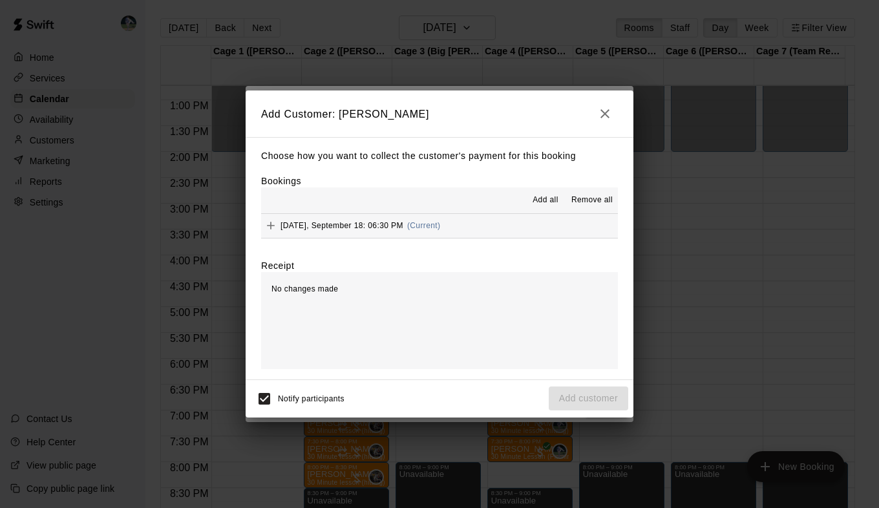
click at [546, 200] on span "Add all" at bounding box center [546, 200] width 26 height 13
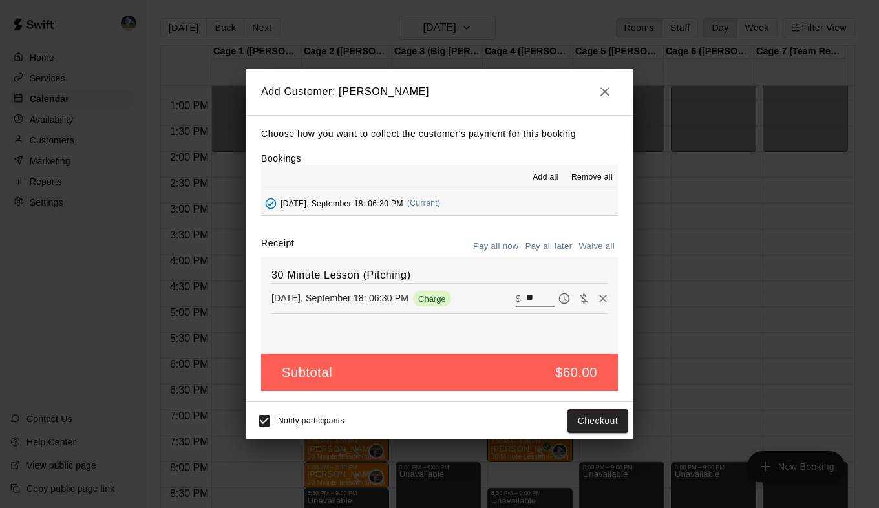
click at [526, 302] on input "**" at bounding box center [540, 298] width 28 height 17
type input "**"
click at [555, 248] on button "Pay all later" at bounding box center [549, 247] width 54 height 20
click at [590, 417] on button "Add customer" at bounding box center [588, 421] width 79 height 24
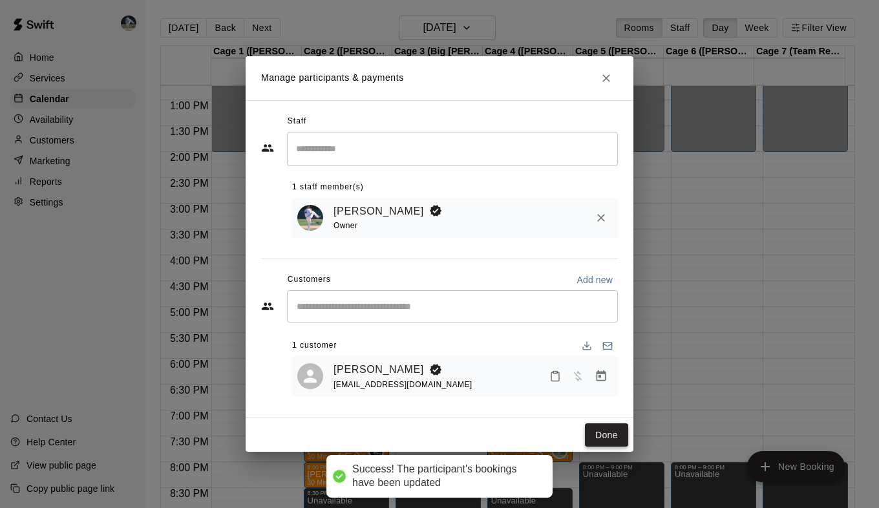
click at [611, 439] on button "Done" at bounding box center [606, 435] width 43 height 24
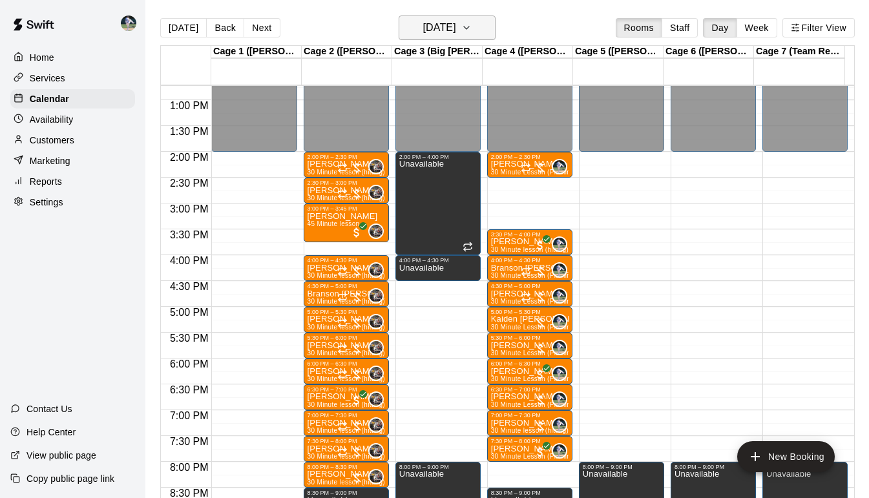
click at [472, 30] on icon "button" at bounding box center [466, 28] width 10 height 16
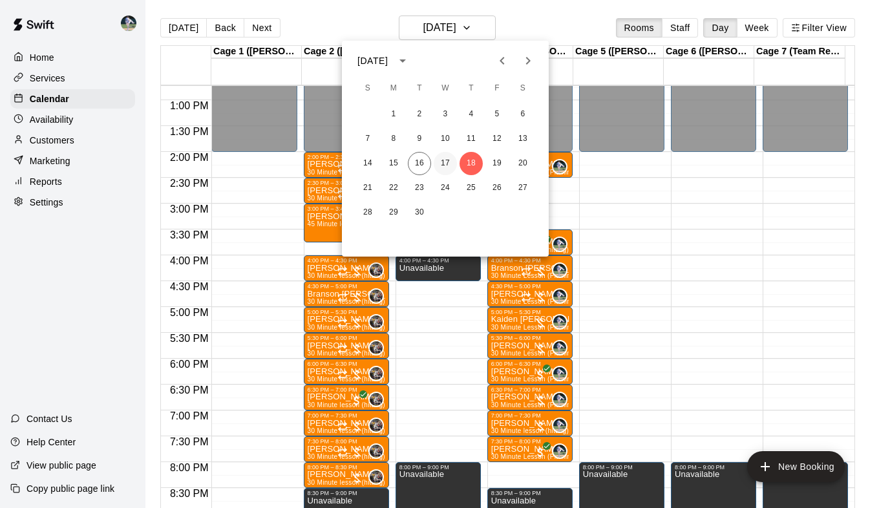
click at [446, 166] on button "17" at bounding box center [445, 163] width 23 height 23
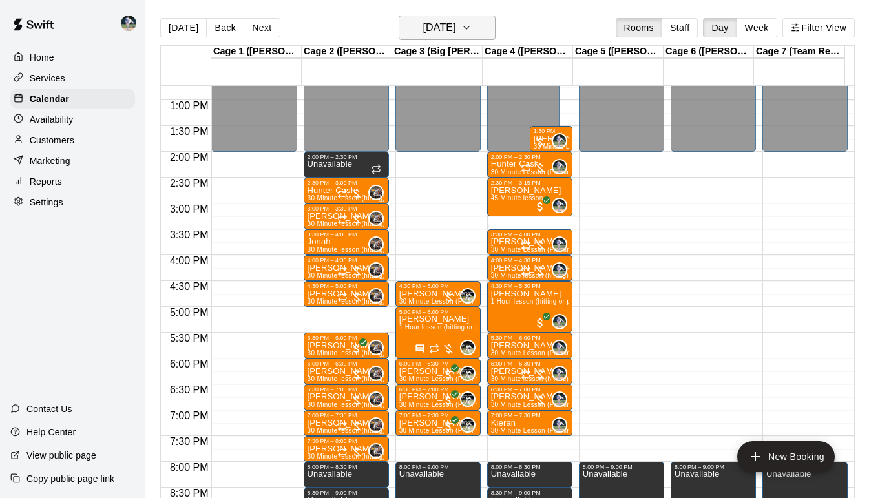
click at [456, 32] on h6 "[DATE]" at bounding box center [439, 28] width 33 height 18
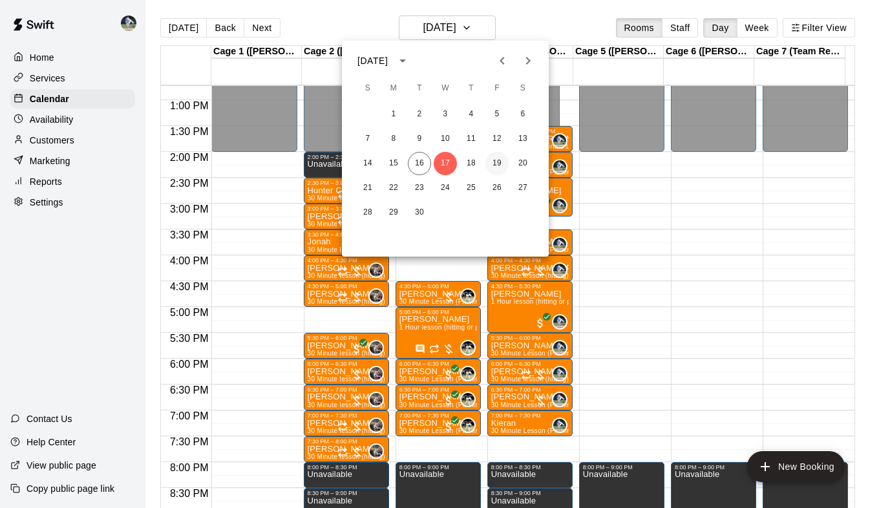
click at [496, 155] on button "19" at bounding box center [496, 163] width 23 height 23
